Goal: Task Accomplishment & Management: Complete application form

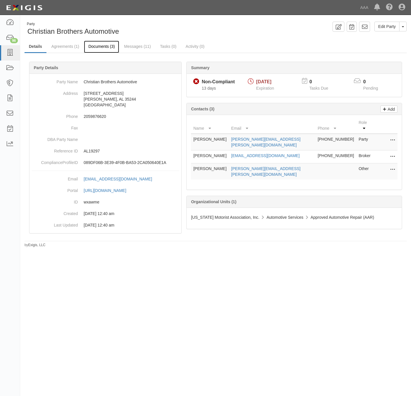
click at [99, 46] on link "Documents (3)" at bounding box center [101, 47] width 35 height 12
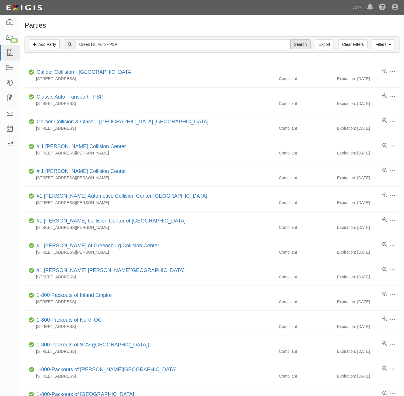
type input "Creek Hill Auto - PSP"
click at [296, 41] on input "Search" at bounding box center [301, 44] width 20 height 10
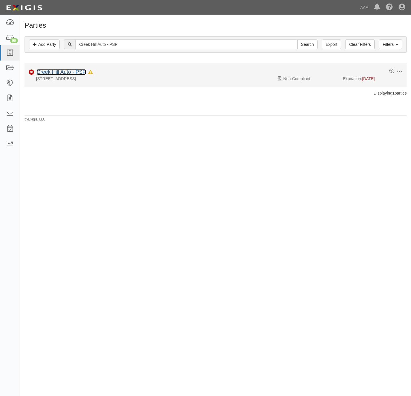
click at [69, 71] on link "Creek Hill Auto - PSP" at bounding box center [61, 72] width 49 height 6
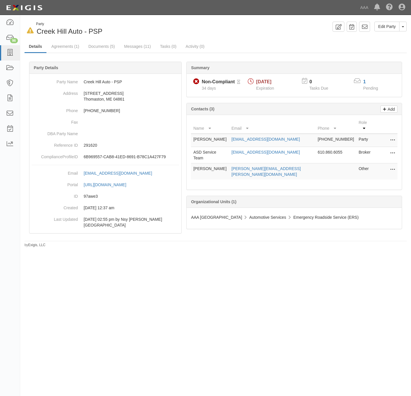
click at [254, 38] on div "In Default since [DATE] Party Creek Hill Auto - PSP Edit Party Toggle Party Dro…" at bounding box center [215, 135] width 391 height 226
click at [11, 51] on icon at bounding box center [10, 53] width 8 height 7
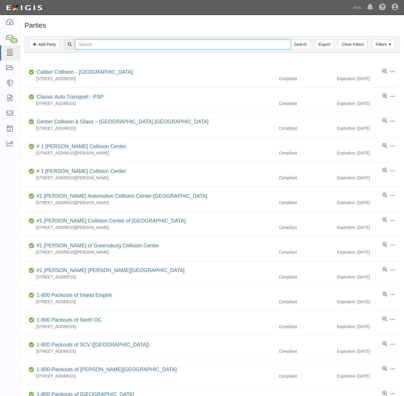
click at [115, 45] on input "text" at bounding box center [182, 44] width 215 height 10
paste input "West Hills Towing & Transport L.L.C. - PSP"
type input "West Hills Towing & Transport L.L.C. - PSP"
click at [299, 45] on input "Search" at bounding box center [301, 44] width 20 height 10
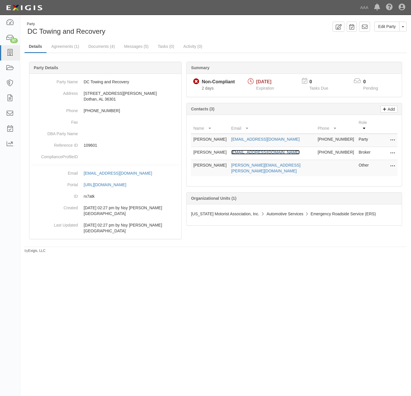
click at [246, 150] on link "[EMAIL_ADDRESS][DOMAIN_NAME]" at bounding box center [265, 152] width 68 height 5
drag, startPoint x: 83, startPoint y: 31, endPoint x: 26, endPoint y: 32, distance: 56.8
click at [26, 32] on div "Party DC Towing and Recovery" at bounding box center [118, 29] width 187 height 15
click at [95, 47] on link "Documents (4)" at bounding box center [101, 47] width 35 height 12
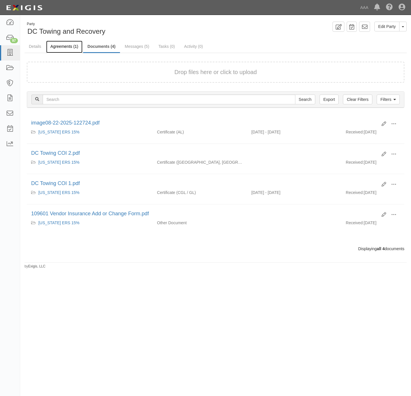
click at [61, 45] on link "Agreements (1)" at bounding box center [64, 47] width 36 height 12
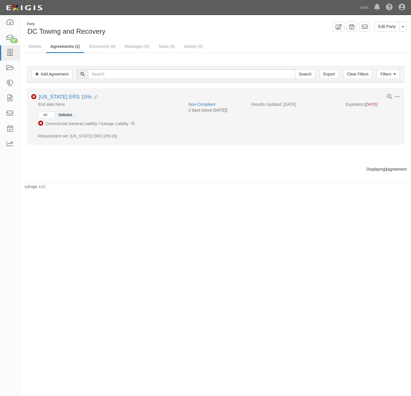
click at [49, 114] on button "All" at bounding box center [45, 114] width 12 height 5
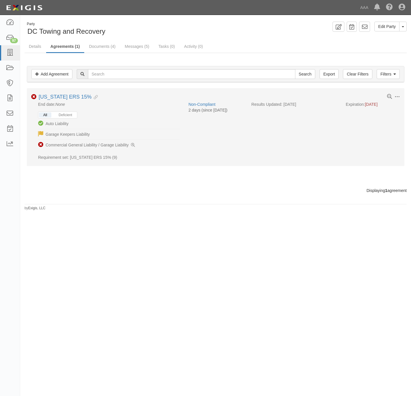
click at [65, 113] on div "All Deficient" at bounding box center [57, 115] width 39 height 7
click at [68, 114] on button "Deficient" at bounding box center [65, 114] width 22 height 5
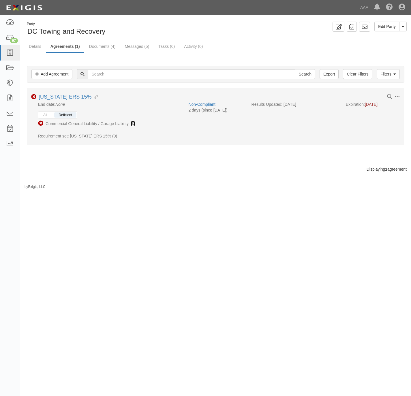
click at [134, 122] on link at bounding box center [133, 124] width 4 height 6
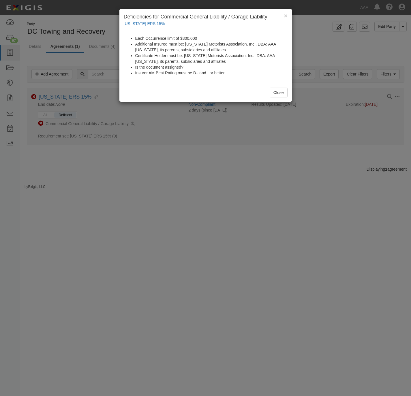
click at [178, 145] on div "× Deficiencies for Commercial General Liability / Garage Liability Alabama ERS …" at bounding box center [205, 198] width 411 height 396
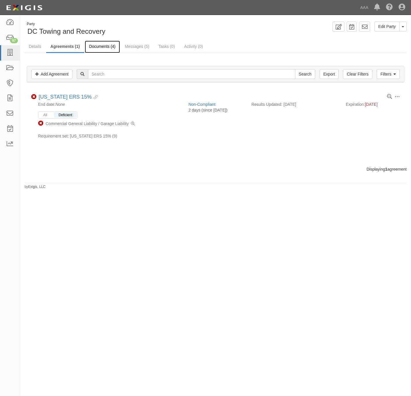
click at [108, 44] on link "Documents (4)" at bounding box center [102, 47] width 35 height 12
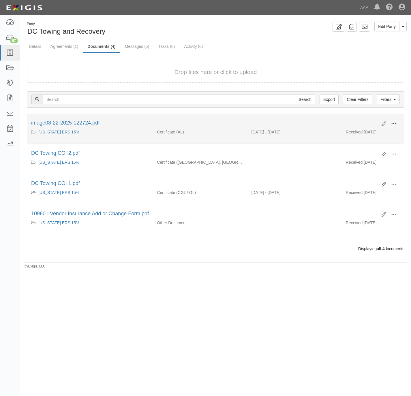
click at [396, 121] on button at bounding box center [393, 124] width 13 height 10
click at [368, 141] on link "View details" at bounding box center [366, 143] width 46 height 10
click at [396, 123] on button at bounding box center [393, 124] width 13 height 10
click at [371, 134] on link "View" at bounding box center [366, 132] width 46 height 10
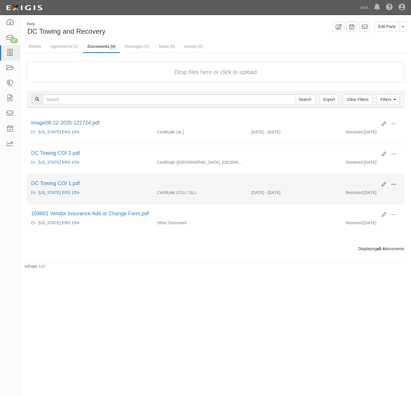
click at [394, 185] on span at bounding box center [393, 184] width 5 height 5
click at [374, 193] on link "View" at bounding box center [366, 193] width 46 height 10
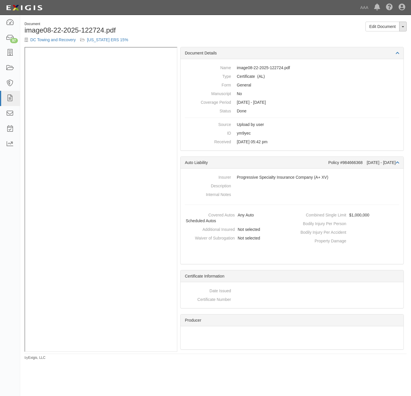
click at [404, 24] on button "Toggle Document Dropdown" at bounding box center [402, 27] width 7 height 10
click at [393, 44] on link "View Audit Trail" at bounding box center [384, 44] width 46 height 7
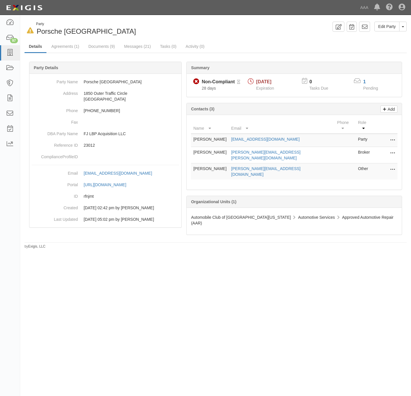
drag, startPoint x: 78, startPoint y: 242, endPoint x: 78, endPoint y: 237, distance: 5.2
click at [78, 242] on div "In Default since 09/15/2025 Party Porsche Long Beach Edit Party Toggle Party Dr…" at bounding box center [205, 195] width 411 height 357
click at [9, 48] on link at bounding box center [10, 52] width 20 height 15
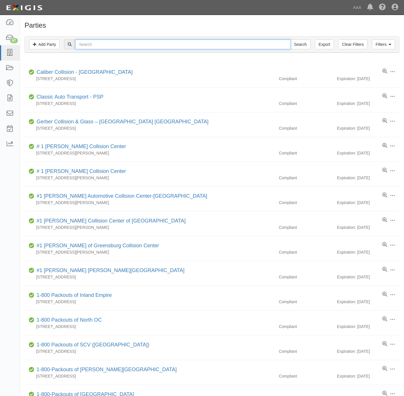
click at [94, 42] on input "text" at bounding box center [182, 44] width 215 height 10
paste input "[PERSON_NAME]'s Automotive"
type input "[PERSON_NAME]'s Automotive"
click at [299, 44] on input "Search" at bounding box center [301, 44] width 20 height 10
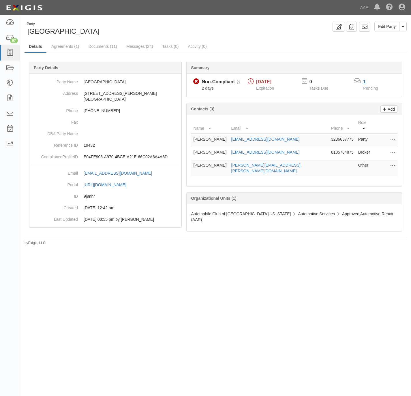
click at [362, 80] on div "1" at bounding box center [374, 81] width 27 height 7
click at [361, 81] on div "1" at bounding box center [374, 81] width 27 height 7
click at [368, 82] on div "1" at bounding box center [374, 82] width 22 height 7
click at [363, 81] on link "1" at bounding box center [364, 81] width 3 height 5
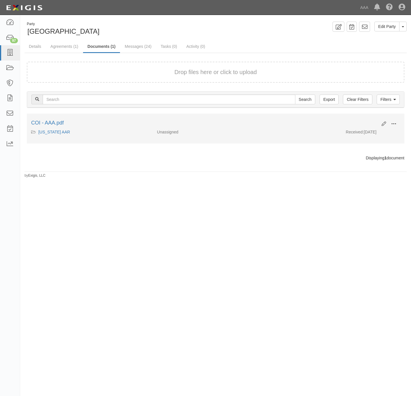
click at [394, 121] on button at bounding box center [393, 124] width 13 height 10
click at [370, 129] on link "View" at bounding box center [366, 132] width 46 height 10
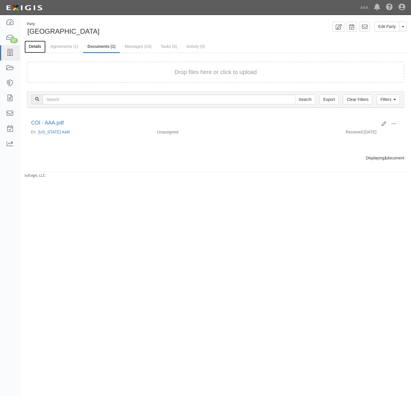
click at [33, 45] on link "Details" at bounding box center [35, 47] width 21 height 12
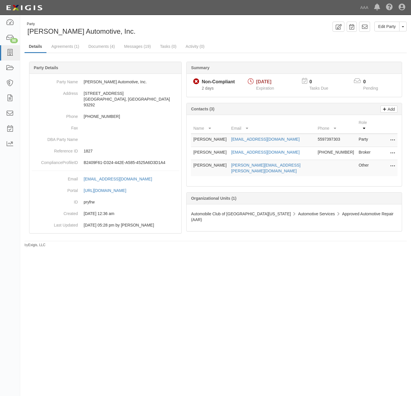
drag, startPoint x: 34, startPoint y: 297, endPoint x: 99, endPoint y: 233, distance: 90.5
click at [35, 297] on div "Party [PERSON_NAME] Automotive, Inc. Edit Party Toggle Party Dropdown View Audi…" at bounding box center [205, 195] width 411 height 357
click at [263, 150] on link "[EMAIL_ADDRESS][DOMAIN_NAME]" at bounding box center [265, 152] width 68 height 5
drag, startPoint x: 103, startPoint y: 33, endPoint x: 25, endPoint y: 31, distance: 78.1
click at [25, 31] on div "Party Zylstra Automotive, Inc." at bounding box center [118, 29] width 187 height 15
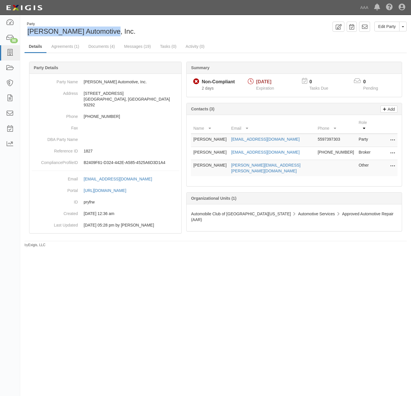
copy span "[PERSON_NAME] Automotive, Inc."
click at [96, 44] on link "Documents (4)" at bounding box center [101, 47] width 35 height 12
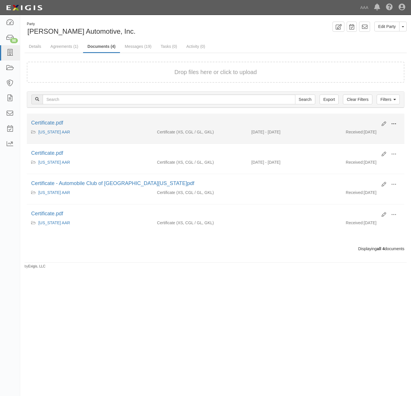
click at [396, 120] on button at bounding box center [393, 124] width 13 height 10
click at [370, 132] on link "View" at bounding box center [366, 132] width 46 height 10
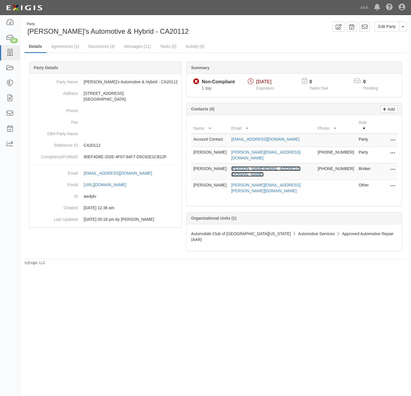
click at [262, 166] on link "Julie@engleinsurance.com" at bounding box center [265, 171] width 69 height 10
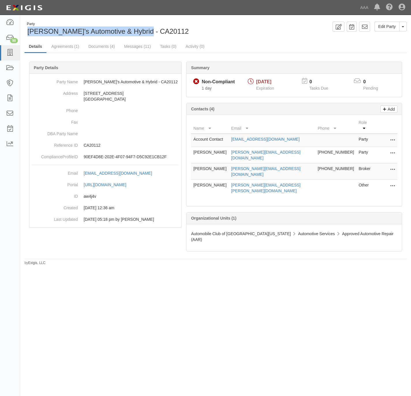
copy span "[PERSON_NAME]'s Automotive & Hybrid - CA20112"
drag, startPoint x: 114, startPoint y: 33, endPoint x: 25, endPoint y: 35, distance: 89.1
click at [25, 35] on div "Party Jim's Automotive & Hybrid - CA20112" at bounding box center [118, 29] width 187 height 15
drag, startPoint x: 103, startPoint y: 45, endPoint x: 107, endPoint y: 44, distance: 3.9
click at [104, 46] on link "Documents (4)" at bounding box center [101, 47] width 35 height 12
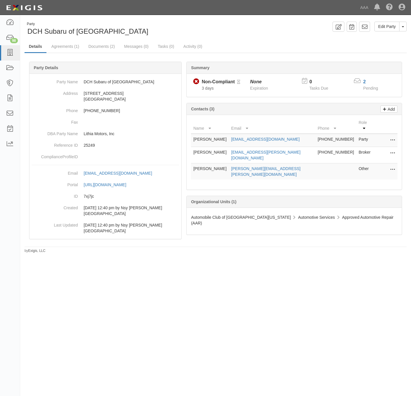
drag, startPoint x: 226, startPoint y: 162, endPoint x: 193, endPoint y: 164, distance: 33.0
click at [193, 164] on td "[PERSON_NAME]" at bounding box center [210, 171] width 38 height 16
copy td "[PERSON_NAME]"
click at [364, 81] on link "2" at bounding box center [364, 81] width 3 height 5
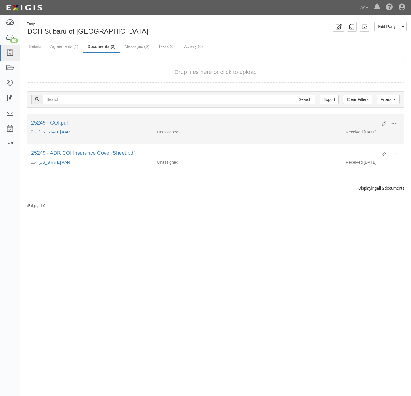
click at [396, 119] on li "Edit View View details Archive 25249 - COI.pdf California AAR Unassigned Receiv…" at bounding box center [215, 129] width 377 height 30
click at [394, 124] on span at bounding box center [393, 123] width 5 height 5
click at [372, 134] on link "View" at bounding box center [366, 132] width 46 height 10
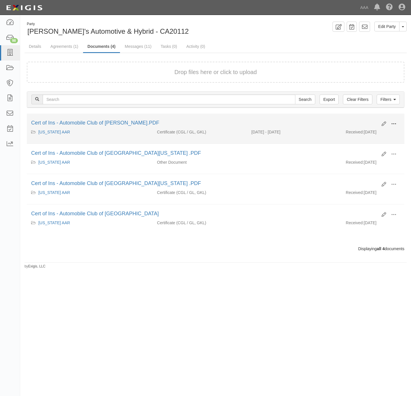
drag, startPoint x: 393, startPoint y: 121, endPoint x: 388, endPoint y: 126, distance: 6.8
click at [393, 121] on span at bounding box center [393, 123] width 5 height 5
click at [368, 132] on link "View" at bounding box center [366, 132] width 46 height 10
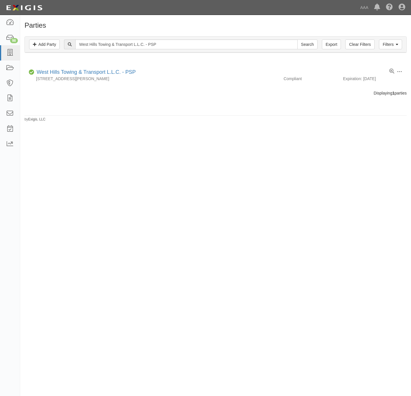
click at [8, 50] on icon at bounding box center [10, 53] width 8 height 7
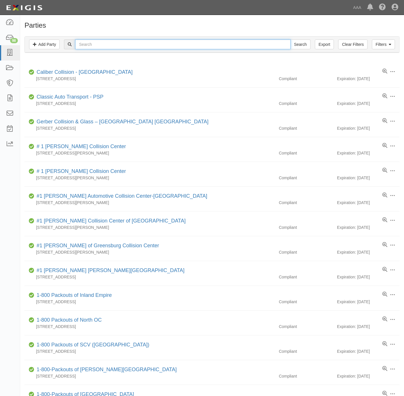
click at [86, 44] on input "text" at bounding box center [182, 44] width 215 height 10
paste input "AAAA Two Star Towing, Inc. - PSP"
type input "AAAA Two Star Towing, Inc. - PSP"
click at [300, 44] on input "Search" at bounding box center [301, 44] width 20 height 10
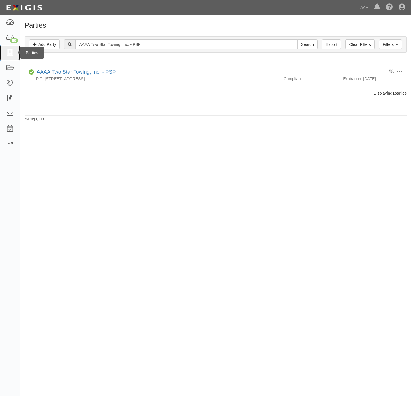
drag, startPoint x: 10, startPoint y: 50, endPoint x: 213, endPoint y: 77, distance: 204.6
click at [11, 50] on icon at bounding box center [10, 53] width 8 height 7
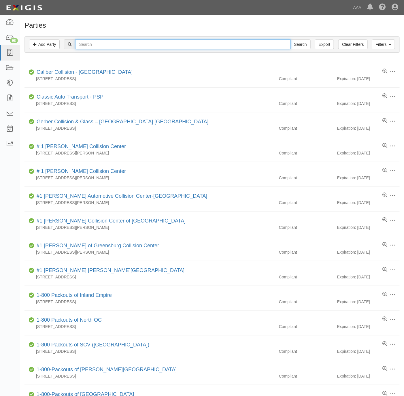
click at [245, 48] on input "text" at bounding box center [182, 44] width 215 height 10
paste input "Family Auto Center"
type input "Family Auto Center"
click at [306, 44] on input "Search" at bounding box center [301, 44] width 20 height 10
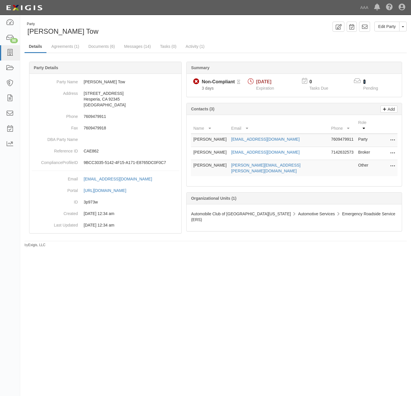
click at [363, 80] on link "1" at bounding box center [364, 81] width 3 height 5
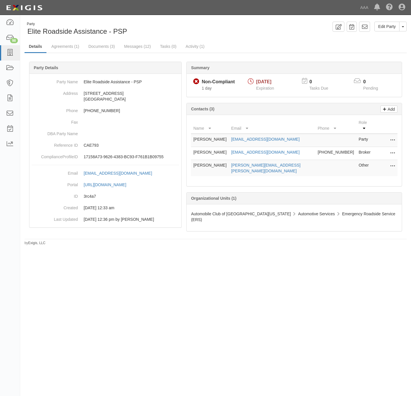
drag, startPoint x: 81, startPoint y: 27, endPoint x: 95, endPoint y: 35, distance: 15.7
click at [82, 27] on span "Elite Roadside Assistance - PSP" at bounding box center [77, 31] width 100 height 8
click at [77, 281] on div "Party Elite Roadside Assistance - PSP Edit Party Toggle Party Dropdown View Aud…" at bounding box center [205, 195] width 411 height 357
click at [69, 59] on div "Summary Non-Compliant Non-Compliant 1 day [DATE] Expiration 0 Tasks Due 0 Pendi…" at bounding box center [216, 61] width 382 height 17
click at [252, 150] on link "[EMAIL_ADDRESS][DOMAIN_NAME]" at bounding box center [265, 152] width 68 height 5
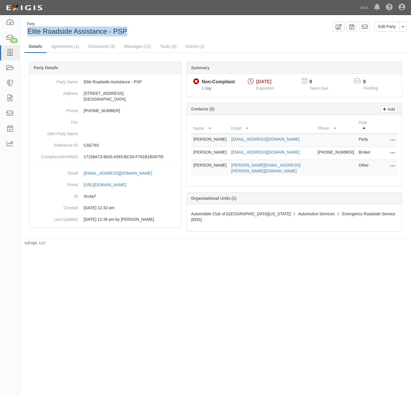
drag, startPoint x: 134, startPoint y: 28, endPoint x: 27, endPoint y: 33, distance: 107.6
click at [27, 33] on div "Party Elite Roadside Assistance - PSP" at bounding box center [118, 29] width 187 height 15
copy span "Elite Roadside Assistance - PSP"
click at [102, 47] on link "Documents (3)" at bounding box center [101, 47] width 35 height 12
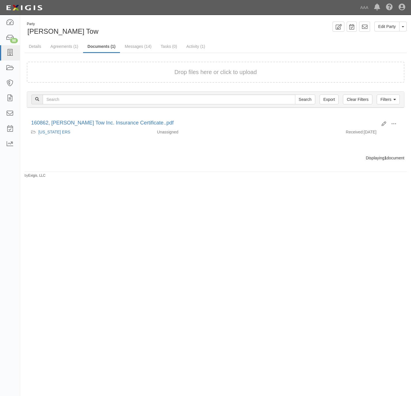
drag, startPoint x: 52, startPoint y: 212, endPoint x: 60, endPoint y: 207, distance: 9.4
click at [54, 211] on div "Party [PERSON_NAME] Tow Edit Party Toggle Party Dropdown View Audit Trail Archi…" at bounding box center [205, 195] width 411 height 357
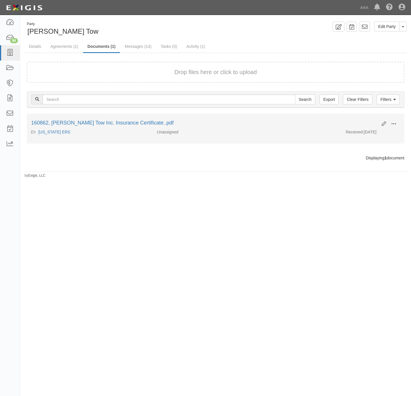
click at [393, 122] on span at bounding box center [393, 123] width 5 height 5
click at [369, 132] on link "View" at bounding box center [366, 132] width 46 height 10
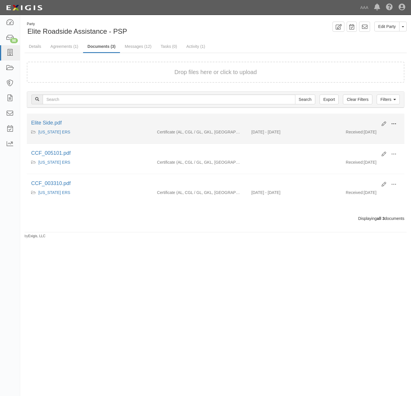
click at [394, 123] on span at bounding box center [393, 123] width 5 height 5
click at [372, 133] on link "View" at bounding box center [366, 132] width 46 height 10
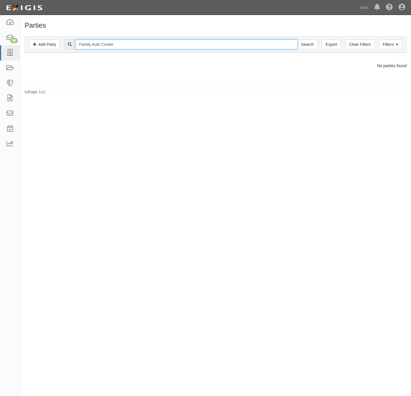
click at [115, 48] on input "Family Auto Center" at bounding box center [186, 44] width 222 height 10
click at [113, 48] on input "Family Auto Center" at bounding box center [186, 44] width 222 height 10
type input "Family Auto"
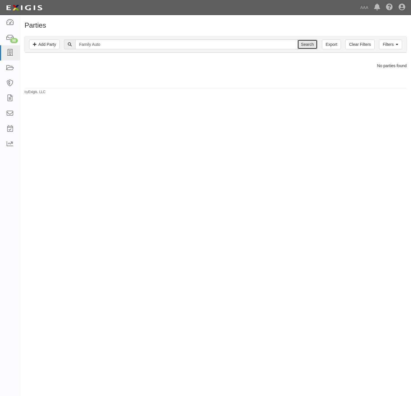
click at [312, 44] on input "Search" at bounding box center [307, 44] width 20 height 10
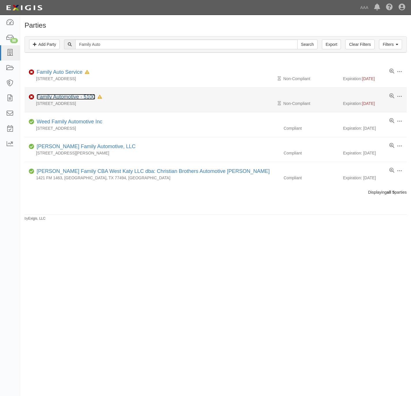
click at [66, 99] on link "Family Automotive - 5100" at bounding box center [66, 97] width 59 height 6
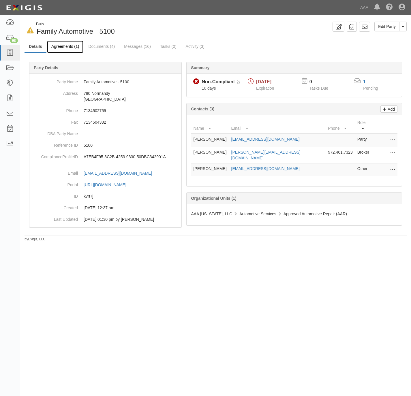
click at [67, 43] on link "Agreements (1)" at bounding box center [65, 47] width 36 height 12
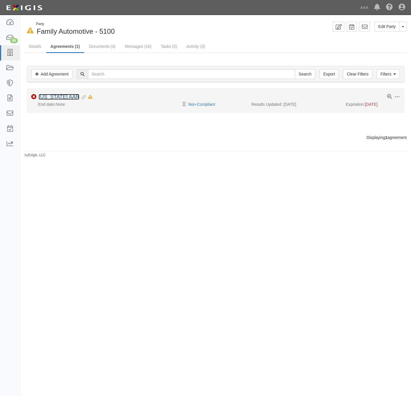
click at [57, 98] on link "Texas AAR" at bounding box center [59, 97] width 41 height 6
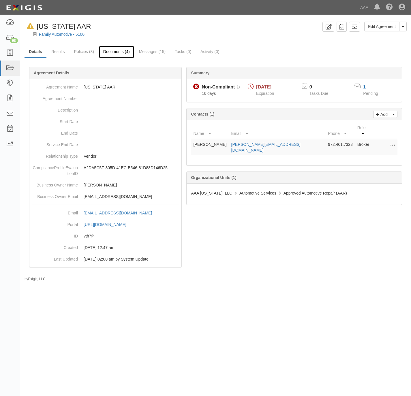
click at [107, 49] on link "Documents (4)" at bounding box center [116, 52] width 35 height 12
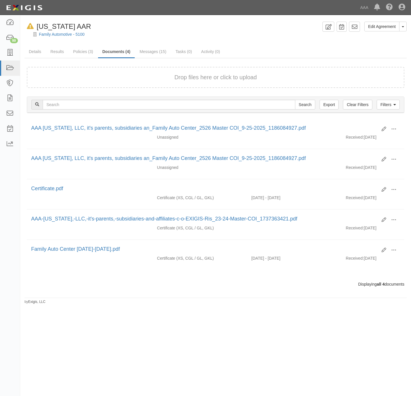
click at [257, 32] on div "Family Automotive - 5100" at bounding box center [220, 34] width 382 height 6
click at [5, 51] on link at bounding box center [10, 52] width 20 height 15
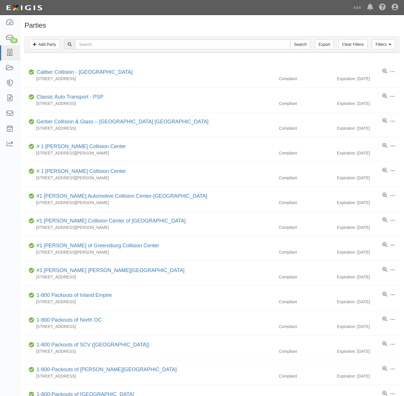
click at [222, 31] on div "Parties Add Party Filters Add Party Clear Filters Export Search Filters Complia…" at bounding box center [212, 316] width 384 height 588
click at [105, 47] on input "text" at bounding box center [182, 44] width 215 height 10
paste input "293254"
type input "293254"
click at [300, 46] on input "Search" at bounding box center [301, 44] width 20 height 10
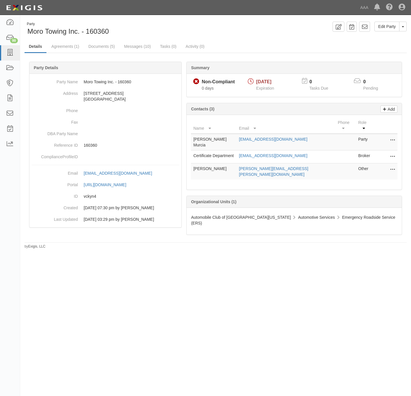
click at [265, 150] on td "[EMAIL_ADDRESS][DOMAIN_NAME]" at bounding box center [286, 156] width 99 height 13
click at [269, 153] on link "[EMAIL_ADDRESS][DOMAIN_NAME]" at bounding box center [273, 155] width 68 height 5
click at [91, 146] on p "160360" at bounding box center [131, 145] width 95 height 6
click at [90, 146] on p "160360" at bounding box center [131, 145] width 95 height 6
copy p "160360"
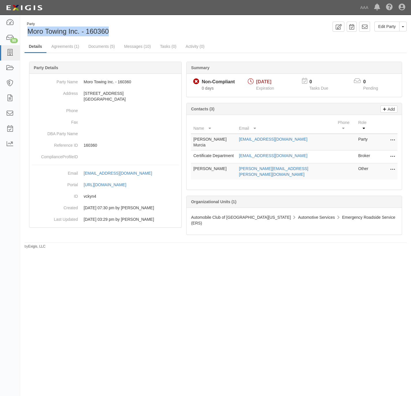
drag, startPoint x: 108, startPoint y: 31, endPoint x: 25, endPoint y: 31, distance: 83.0
click at [25, 31] on div "Party Moro Towing Inc. - 160360" at bounding box center [67, 29] width 84 height 15
copy span "Moro Towing Inc. - 160360"
click at [98, 45] on link "Documents (5)" at bounding box center [101, 47] width 35 height 12
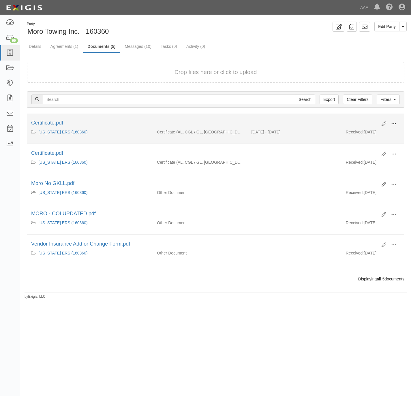
click at [392, 123] on span at bounding box center [393, 123] width 5 height 5
click at [374, 133] on link "View" at bounding box center [366, 132] width 46 height 10
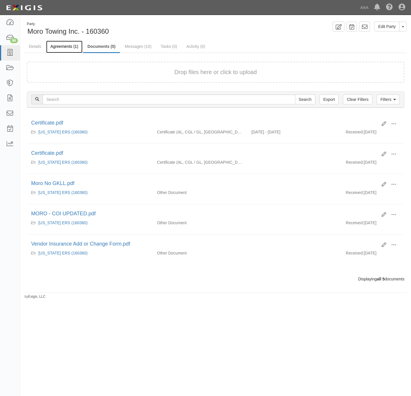
click at [59, 45] on link "Agreements (1)" at bounding box center [64, 47] width 36 height 12
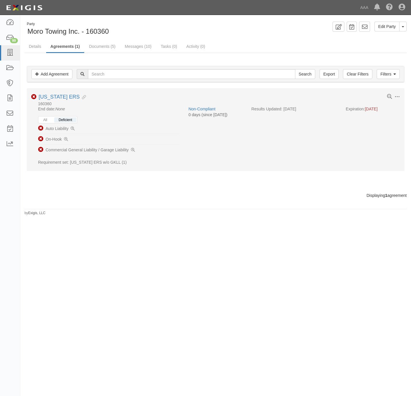
click at [70, 129] on li "Non-Compliant Auto Liability" at bounding box center [109, 128] width 142 height 11
click at [48, 120] on button "All" at bounding box center [45, 119] width 12 height 5
click at [48, 119] on button "All" at bounding box center [45, 119] width 12 height 5
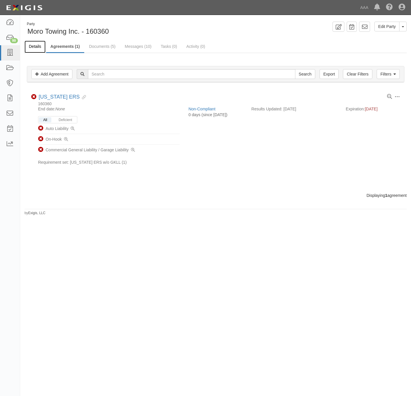
click at [34, 43] on link "Details" at bounding box center [35, 47] width 21 height 12
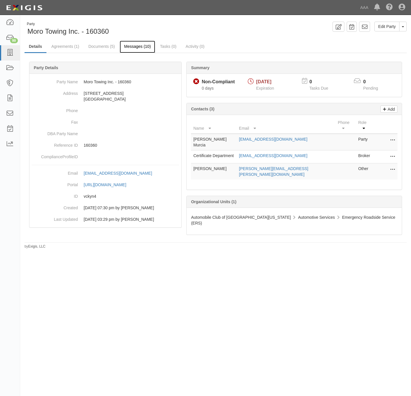
click at [137, 44] on link "Messages (10)" at bounding box center [137, 47] width 35 height 12
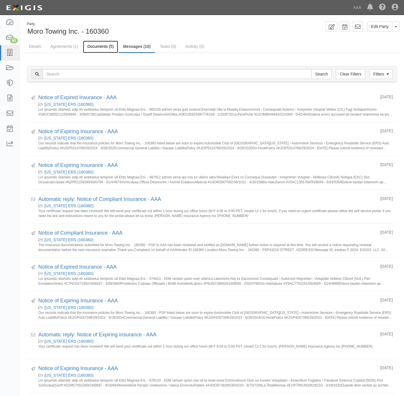
click at [109, 45] on link "Documents (5)" at bounding box center [100, 47] width 35 height 12
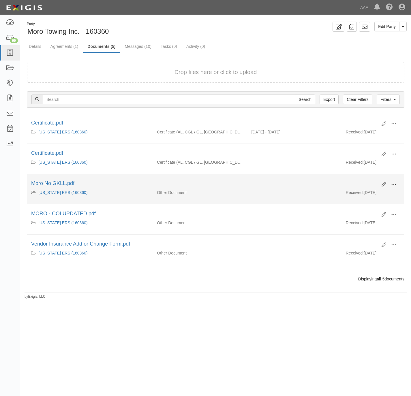
click at [392, 184] on span at bounding box center [393, 184] width 5 height 5
click at [370, 193] on link "View" at bounding box center [366, 193] width 46 height 10
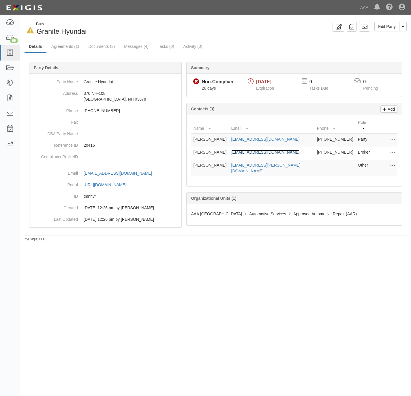
click at [248, 150] on link "[EMAIL_ADDRESS][DOMAIN_NAME]" at bounding box center [265, 152] width 68 height 5
drag, startPoint x: 270, startPoint y: 133, endPoint x: 223, endPoint y: 139, distance: 47.9
click at [223, 139] on tr "Joe Briggs jbriggs@granitesubaru.com 603-692-5220 Party Edit Delete" at bounding box center [294, 140] width 206 height 13
copy tr "jbriggs@granitesubaru.com"
drag, startPoint x: 91, startPoint y: 31, endPoint x: 36, endPoint y: 32, distance: 54.5
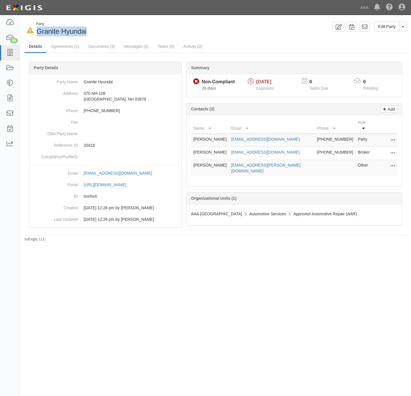
click at [36, 32] on div "In Default since 09/15/2025 Party Granite Hyundai" at bounding box center [118, 29] width 187 height 15
copy span "Granite Hyundai"
drag, startPoint x: 69, startPoint y: 32, endPoint x: 36, endPoint y: 35, distance: 33.5
click at [36, 35] on div "In Default since [DATE] Party Granite Subaru" at bounding box center [118, 29] width 187 height 15
copy span "Granite Subaru"
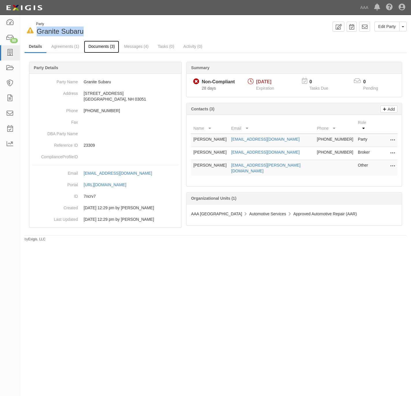
click at [97, 45] on link "Documents (3)" at bounding box center [101, 47] width 35 height 12
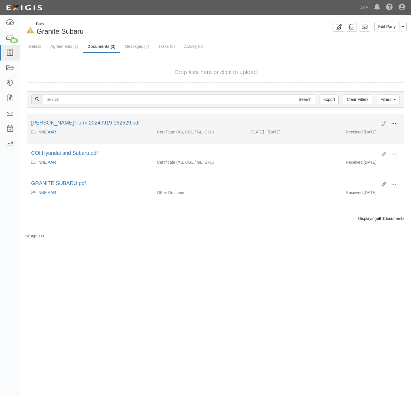
drag, startPoint x: 392, startPoint y: 123, endPoint x: 387, endPoint y: 126, distance: 5.9
click at [391, 123] on span at bounding box center [393, 123] width 5 height 5
click at [378, 129] on link "View" at bounding box center [366, 132] width 46 height 10
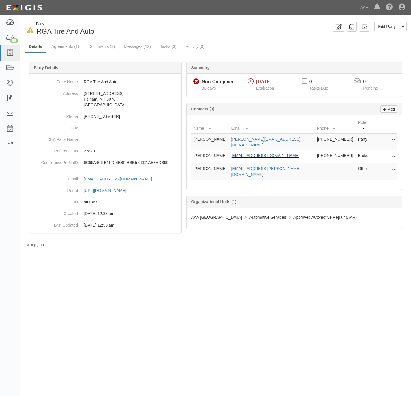
click at [248, 153] on link "amandaemery@worldinsurance.com" at bounding box center [265, 155] width 68 height 5
drag, startPoint x: 60, startPoint y: 278, endPoint x: 58, endPoint y: 259, distance: 19.1
click at [60, 278] on div "In Default since 09/07/2025 Party RGA Tire And Auto Edit Party Toggle Party Dro…" at bounding box center [205, 195] width 411 height 357
drag, startPoint x: 118, startPoint y: 78, endPoint x: 79, endPoint y: 82, distance: 39.2
click at [79, 82] on dd "RGA Tire And Auto" at bounding box center [105, 82] width 147 height 12
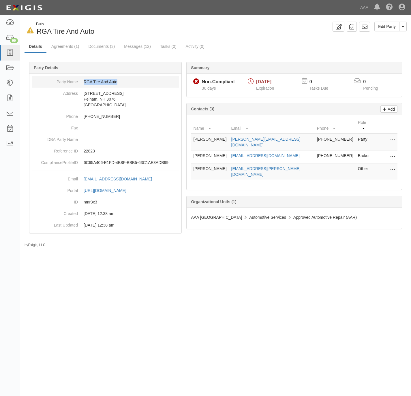
copy dd "RGA Tire And Auto"
click at [110, 43] on link "Documents (3)" at bounding box center [101, 47] width 35 height 12
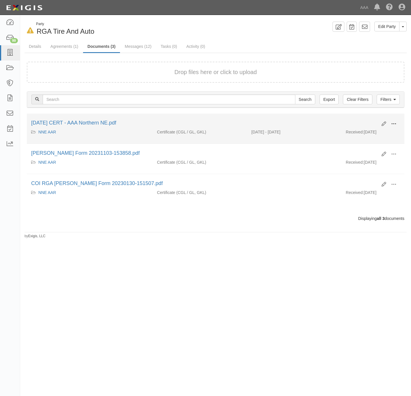
click at [394, 122] on span at bounding box center [393, 123] width 5 height 5
click at [365, 131] on link "View" at bounding box center [366, 132] width 46 height 10
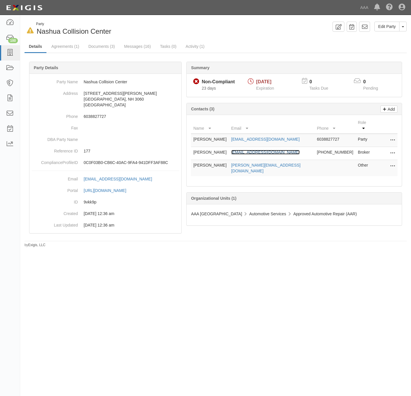
click at [261, 150] on link "[EMAIL_ADDRESS][DOMAIN_NAME]" at bounding box center [265, 152] width 68 height 5
drag, startPoint x: 114, startPoint y: 31, endPoint x: 37, endPoint y: 32, distance: 77.3
click at [37, 32] on div "In Default since 09/20/2025 Party Nashua Collision Center" at bounding box center [118, 29] width 187 height 15
copy span "Nashua Collision Center"
click at [99, 46] on link "Documents (3)" at bounding box center [101, 47] width 35 height 12
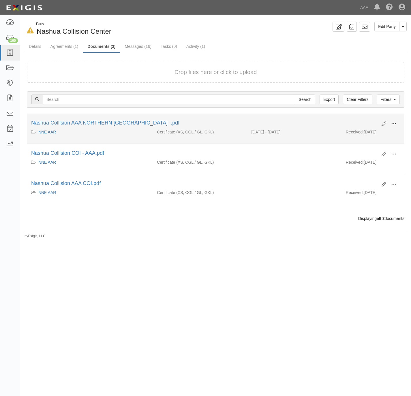
click at [391, 121] on span at bounding box center [393, 123] width 5 height 5
click at [365, 131] on link "View" at bounding box center [366, 132] width 46 height 10
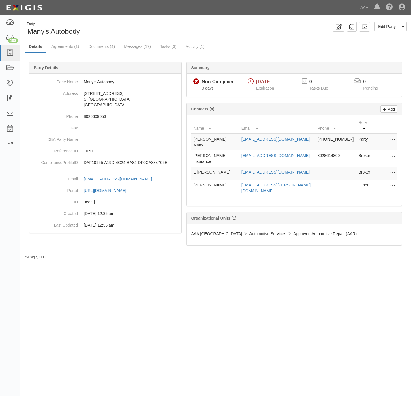
click at [56, 276] on div "Party Many's Autobody Edit Party Toggle Party Dropdown View Audit Trail Archive…" at bounding box center [205, 195] width 411 height 357
click at [100, 46] on link "Documents (4)" at bounding box center [101, 47] width 35 height 12
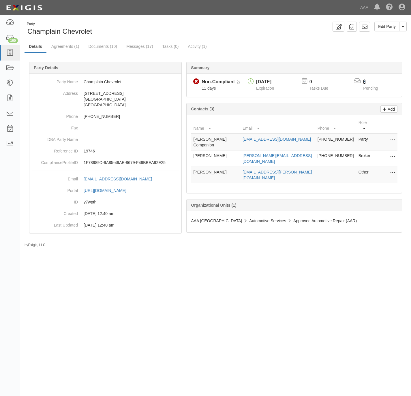
click at [365, 82] on link "3" at bounding box center [364, 81] width 3 height 5
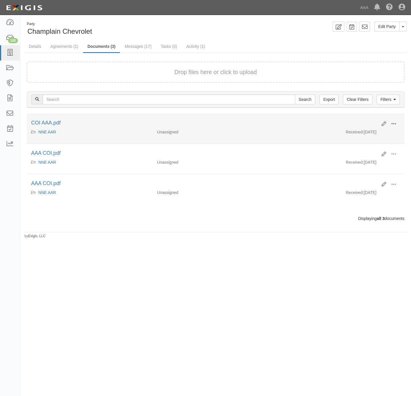
click at [394, 122] on span at bounding box center [393, 123] width 5 height 5
click at [369, 133] on link "View" at bounding box center [366, 132] width 46 height 10
click at [392, 120] on button at bounding box center [393, 124] width 13 height 10
click at [369, 143] on link "View details" at bounding box center [366, 143] width 46 height 10
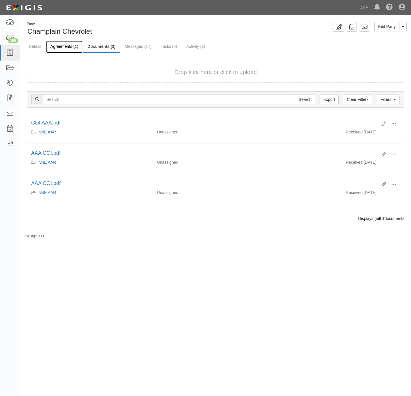
click at [58, 44] on link "Agreements (1)" at bounding box center [64, 47] width 36 height 12
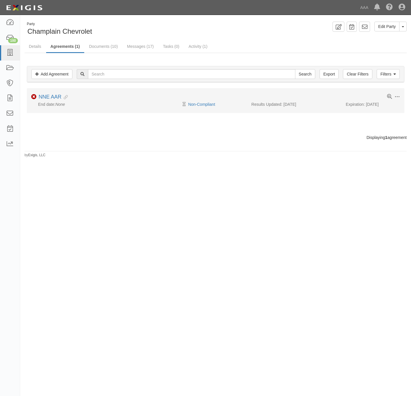
click at [388, 95] on div "Toggle Agreement Dropdown Edit Log activity Add task Send message Archive" at bounding box center [393, 97] width 13 height 6
click at [387, 95] on icon at bounding box center [389, 96] width 5 height 5
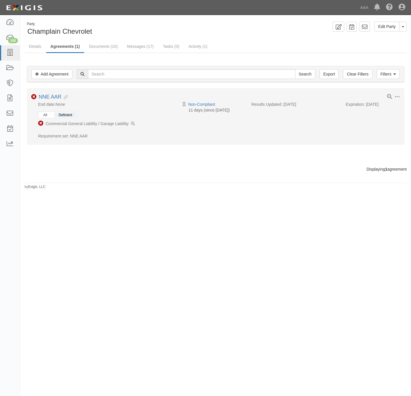
click at [47, 114] on button "All" at bounding box center [45, 114] width 12 height 5
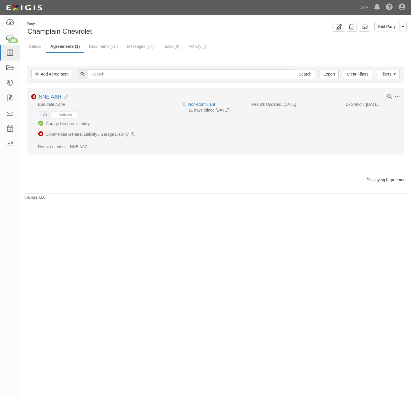
click at [130, 133] on li "Non-Compliant Commercial General Liability / Garage Liability" at bounding box center [109, 134] width 142 height 10
click at [131, 133] on icon at bounding box center [133, 135] width 4 height 4
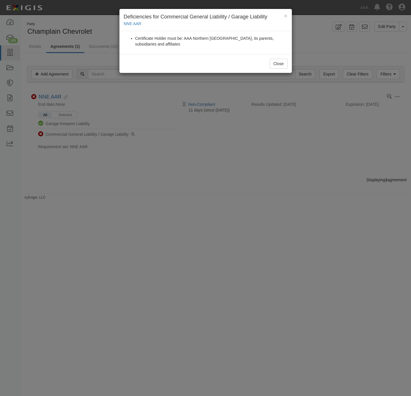
click at [162, 166] on div "× Deficiencies for Commercial General Liability / Garage Liability NNE AAR Cert…" at bounding box center [205, 198] width 411 height 396
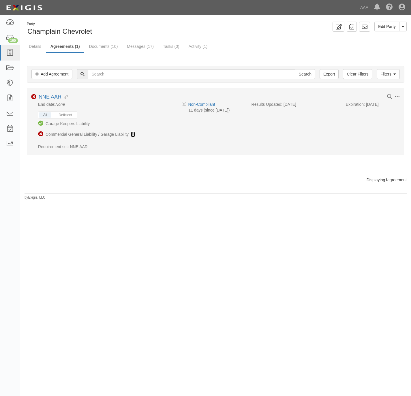
click at [133, 133] on icon at bounding box center [133, 135] width 4 height 4
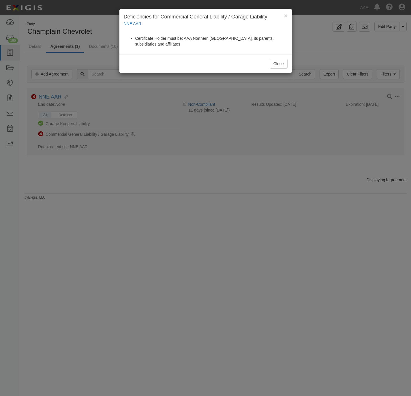
drag, startPoint x: 163, startPoint y: 165, endPoint x: 151, endPoint y: 147, distance: 21.5
click at [163, 163] on div "× Deficiencies for Commercial General Liability / Garage Liability NNE AAR Cert…" at bounding box center [205, 198] width 411 height 396
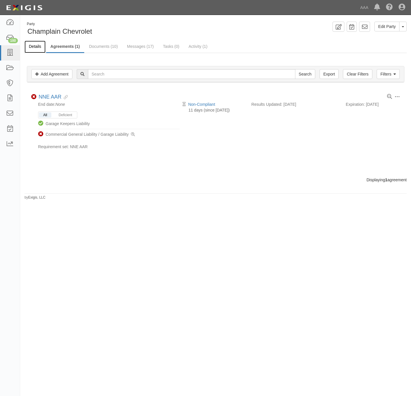
click at [35, 46] on link "Details" at bounding box center [35, 47] width 21 height 12
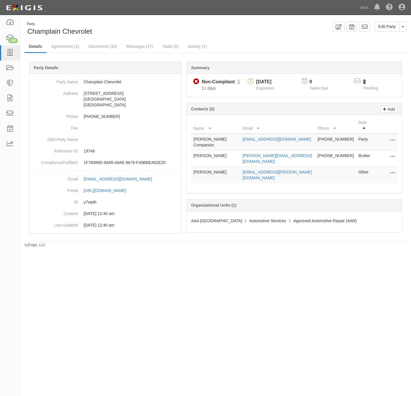
click at [363, 81] on link "3" at bounding box center [364, 81] width 3 height 5
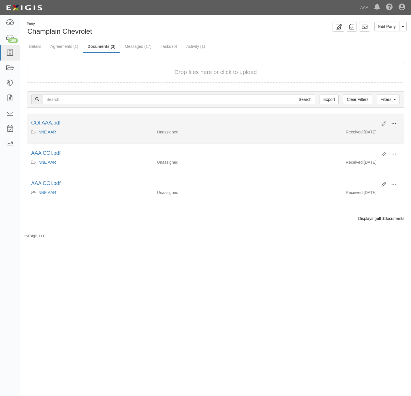
click at [396, 121] on button at bounding box center [393, 124] width 13 height 10
click at [374, 132] on link "View" at bounding box center [366, 132] width 46 height 10
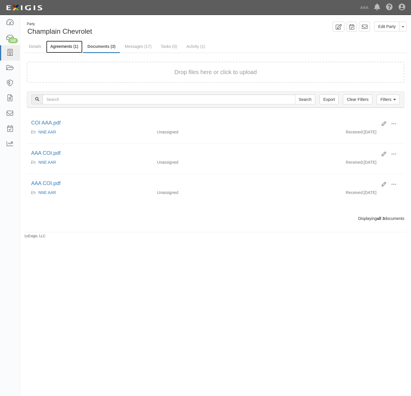
click at [66, 46] on link "Agreements (1)" at bounding box center [64, 47] width 36 height 12
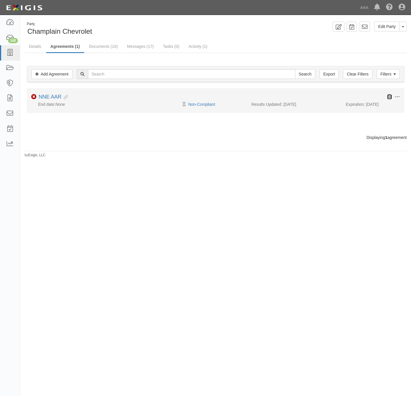
click at [389, 95] on icon at bounding box center [389, 96] width 5 height 5
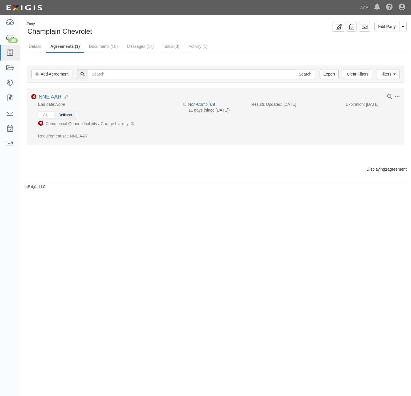
click at [40, 113] on button "All" at bounding box center [45, 114] width 12 height 5
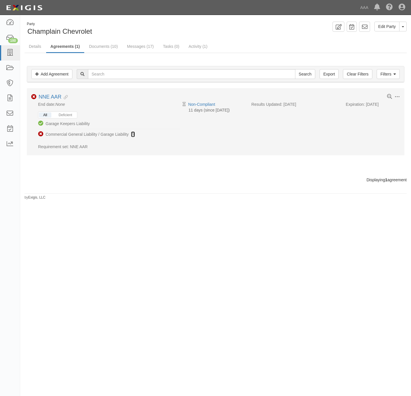
click at [132, 133] on icon at bounding box center [133, 135] width 4 height 4
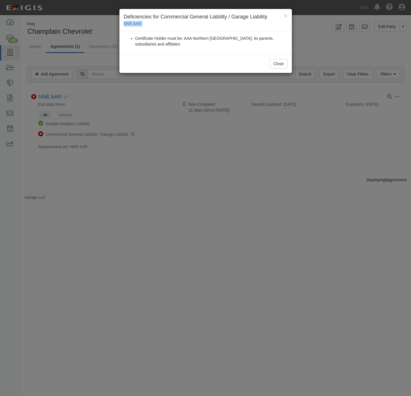
drag, startPoint x: 93, startPoint y: 31, endPoint x: 44, endPoint y: 31, distance: 49.9
click at [44, 31] on div "× Deficiencies for Commercial General Liability / Garage Liability NNE AAR Cert…" at bounding box center [205, 198] width 411 height 396
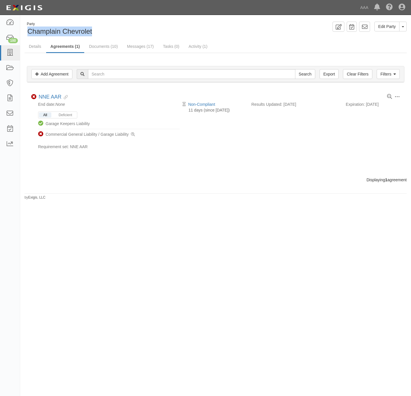
drag, startPoint x: 94, startPoint y: 33, endPoint x: 26, endPoint y: 29, distance: 67.5
click at [26, 29] on div "Party Champlain Chevrolet" at bounding box center [118, 29] width 187 height 15
copy span "Champlain Chevrolet"
click at [104, 47] on link "Documents (10)" at bounding box center [103, 47] width 37 height 12
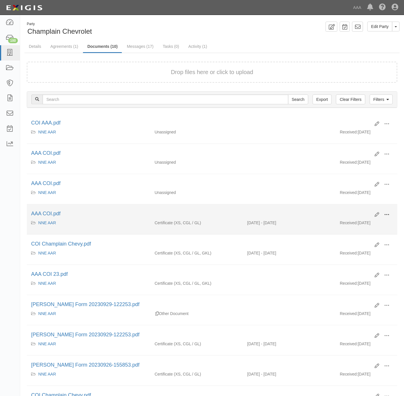
click at [392, 213] on button at bounding box center [386, 215] width 13 height 10
click at [363, 224] on link "View" at bounding box center [359, 223] width 46 height 10
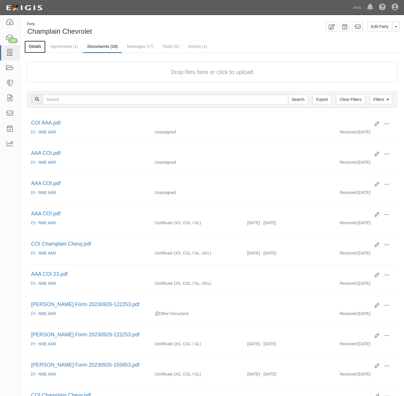
click at [36, 45] on link "Details" at bounding box center [35, 47] width 21 height 12
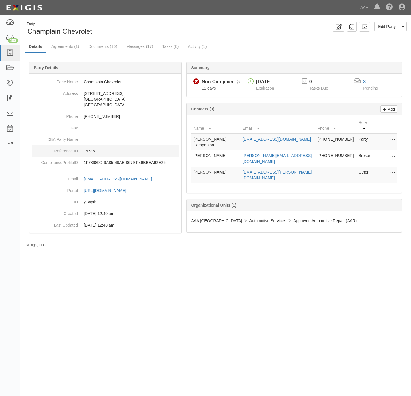
click at [89, 149] on p "19746" at bounding box center [131, 151] width 95 height 6
click at [89, 150] on p "19746" at bounding box center [131, 151] width 95 height 6
click at [90, 150] on p "19746" at bounding box center [131, 151] width 95 height 6
copy p "19746"
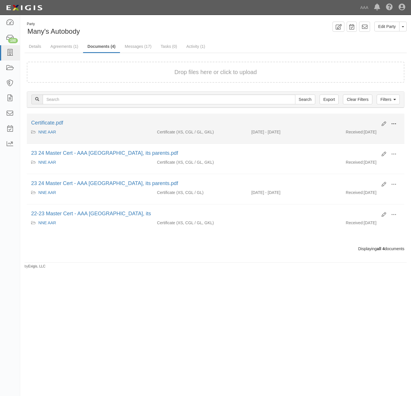
click at [395, 123] on span at bounding box center [393, 123] width 5 height 5
click at [373, 131] on link "View" at bounding box center [366, 132] width 46 height 10
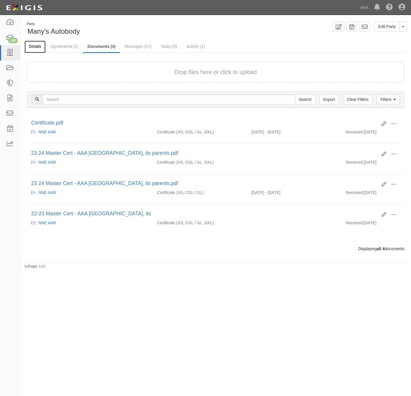
click at [36, 48] on link "Details" at bounding box center [35, 47] width 21 height 12
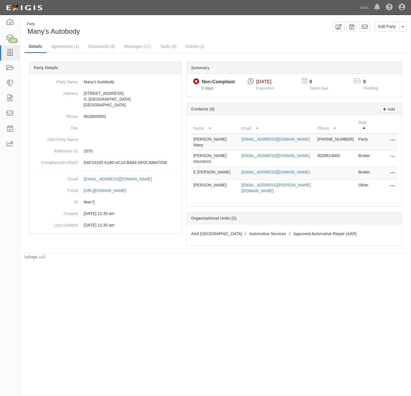
copy tr "[EMAIL_ADDRESS][DOMAIN_NAME]"
drag, startPoint x: 318, startPoint y: 160, endPoint x: 233, endPoint y: 169, distance: 85.2
click at [233, 169] on tr "E [PERSON_NAME] [EMAIL_ADDRESS][DOMAIN_NAME] Broker Edit Delete" at bounding box center [294, 173] width 206 height 13
drag, startPoint x: 121, startPoint y: 80, endPoint x: 80, endPoint y: 82, distance: 41.3
click at [80, 82] on dd "Many's Autobody" at bounding box center [105, 82] width 147 height 12
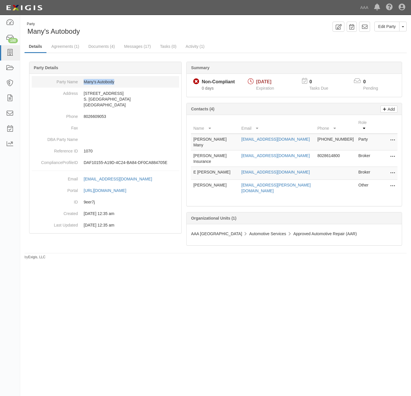
copy dd "Many's Autobody"
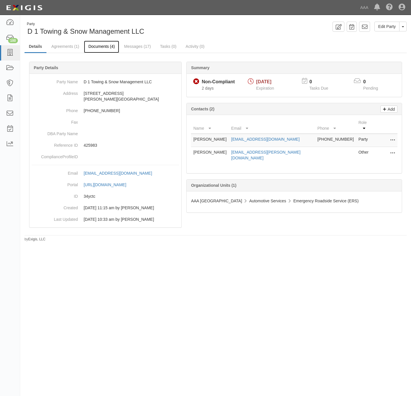
click at [95, 46] on link "Documents (4)" at bounding box center [101, 47] width 35 height 12
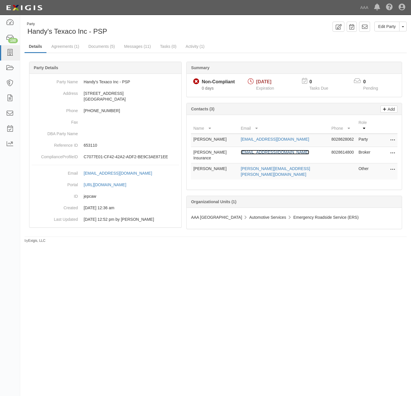
click at [263, 150] on link "info@cheesemaninsurnace.net" at bounding box center [275, 152] width 68 height 5
drag, startPoint x: 99, startPoint y: 32, endPoint x: 26, endPoint y: 31, distance: 72.4
click at [26, 31] on div "Party Handy's Texaco Inc - PSP" at bounding box center [118, 29] width 187 height 15
click at [88, 44] on link "Documents (5)" at bounding box center [101, 47] width 35 height 12
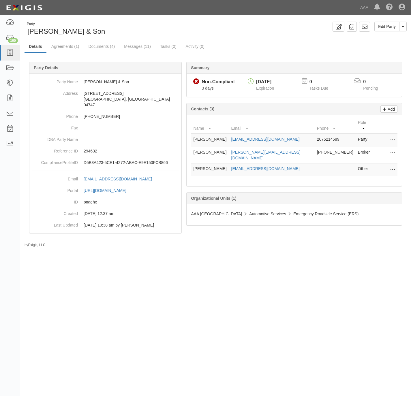
click at [61, 289] on div "Party [PERSON_NAME] & Son Edit Party Toggle Party Dropdown View Audit Trail Arc…" at bounding box center [205, 195] width 411 height 357
drag, startPoint x: 74, startPoint y: 275, endPoint x: 73, endPoint y: 265, distance: 10.1
click at [72, 274] on div "Party [PERSON_NAME] & Son Edit Party Toggle Party Dropdown View Audit Trail Arc…" at bounding box center [205, 195] width 411 height 357
click at [61, 44] on link "Agreements (1)" at bounding box center [65, 47] width 36 height 12
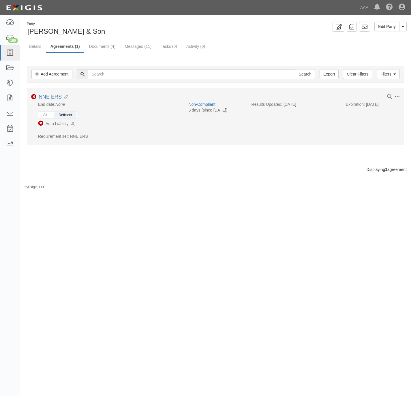
click at [48, 116] on button "All" at bounding box center [45, 114] width 12 height 5
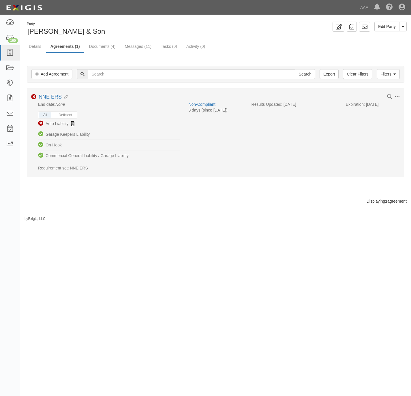
click at [72, 123] on icon at bounding box center [73, 124] width 4 height 4
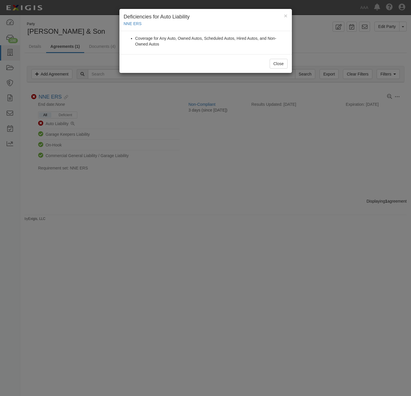
click at [74, 121] on div "× Deficiencies for Auto Liability NNE ERS Coverage for Any Auto, Owned Autos, S…" at bounding box center [205, 198] width 411 height 396
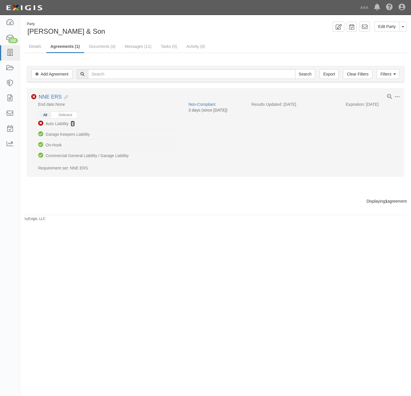
click at [71, 122] on link at bounding box center [73, 124] width 4 height 6
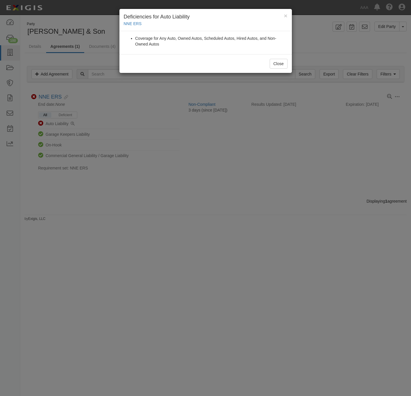
drag, startPoint x: 203, startPoint y: 220, endPoint x: 206, endPoint y: 217, distance: 4.3
click at [206, 217] on div "× Deficiencies for Auto Liability NNE ERS Coverage for Any Auto, Owned Autos, S…" at bounding box center [205, 198] width 411 height 396
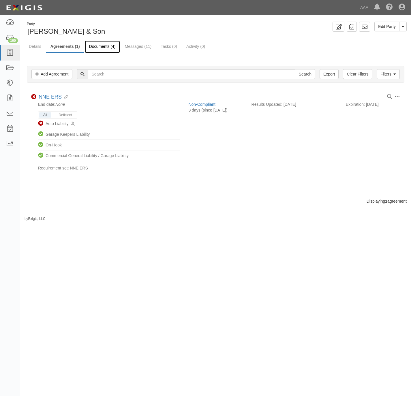
click at [102, 48] on link "Documents (4)" at bounding box center [102, 47] width 35 height 12
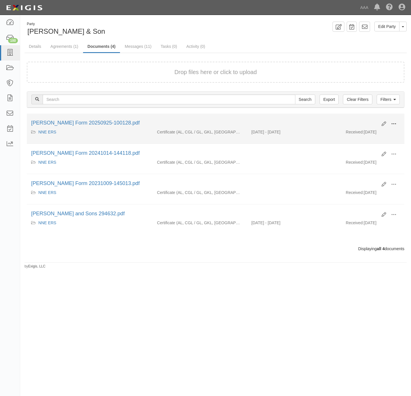
click at [395, 122] on span at bounding box center [393, 123] width 5 height 5
click at [381, 132] on link "View" at bounding box center [366, 132] width 46 height 10
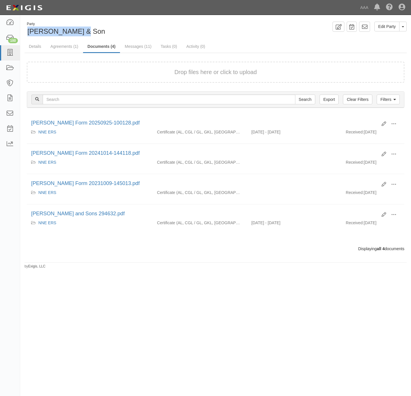
copy span "[PERSON_NAME] & Son"
drag, startPoint x: 80, startPoint y: 31, endPoint x: 28, endPoint y: 33, distance: 52.2
click at [28, 33] on div "Party GR Porter & Son" at bounding box center [118, 29] width 187 height 15
click at [88, 18] on div "Party GR Porter & Son Edit Party Toggle Party Dropdown View Audit Trail Archive…" at bounding box center [215, 143] width 391 height 252
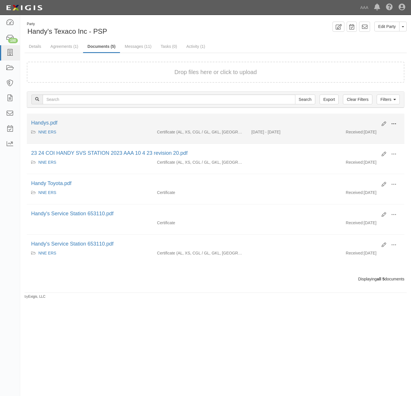
click at [395, 122] on span at bounding box center [393, 123] width 5 height 5
click at [377, 133] on link "View" at bounding box center [366, 132] width 46 height 10
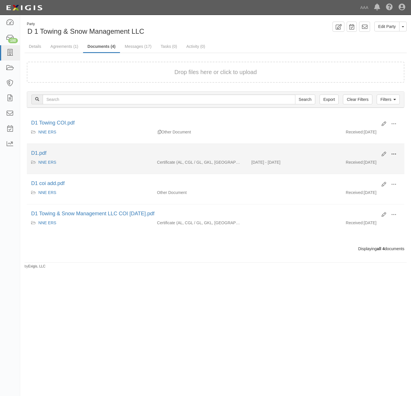
click at [395, 152] on span at bounding box center [393, 154] width 5 height 5
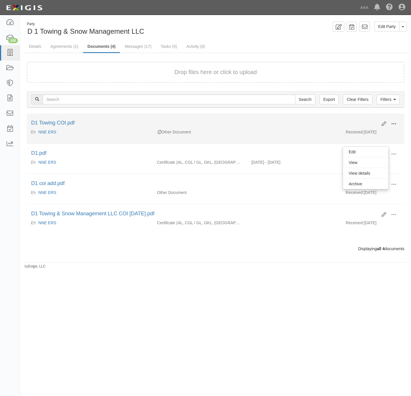
drag, startPoint x: 397, startPoint y: 120, endPoint x: 390, endPoint y: 126, distance: 9.0
click at [397, 121] on button at bounding box center [393, 124] width 13 height 10
click at [370, 129] on link "View" at bounding box center [366, 132] width 46 height 10
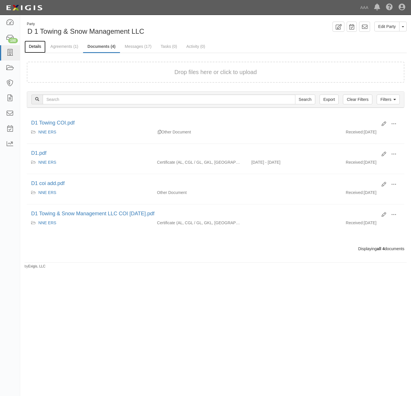
click at [40, 44] on link "Details" at bounding box center [35, 47] width 21 height 12
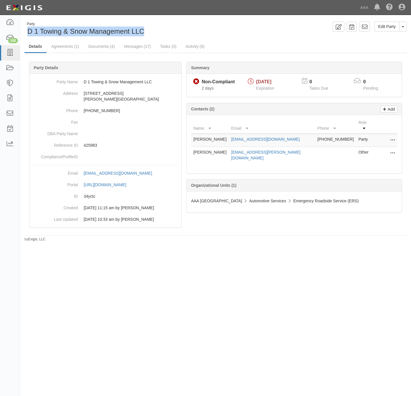
drag, startPoint x: 150, startPoint y: 31, endPoint x: 25, endPoint y: 34, distance: 124.5
click at [25, 34] on div "Party D 1 Towing & Snow Management LLC" at bounding box center [118, 29] width 187 height 15
copy span "D 1 Towing & Snow Management LLC"
drag, startPoint x: 271, startPoint y: 43, endPoint x: 274, endPoint y: 46, distance: 5.1
click at [272, 44] on ul "Details Agreements (1) Documents (4) Messages (17) Tasks (0) Activity (0)" at bounding box center [216, 47] width 382 height 12
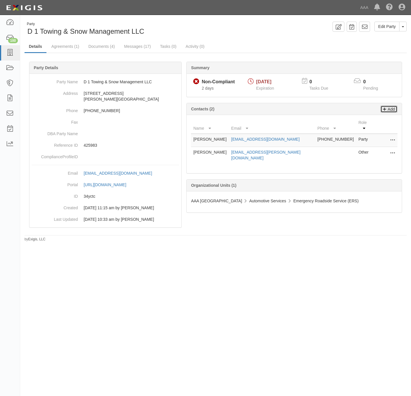
click at [386, 110] on p "Add" at bounding box center [390, 109] width 9 height 7
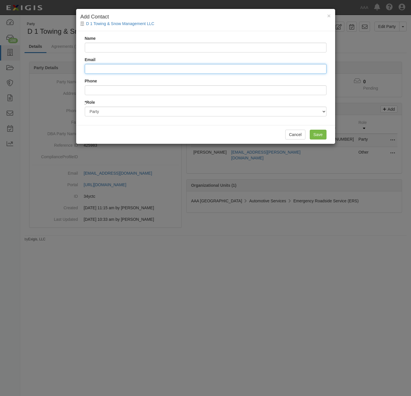
click at [145, 69] on input "Email" at bounding box center [206, 69] width 242 height 10
paste input "progressivecommercial@email.progressive.com"
type input "progressivecommercial@email.progressive.com"
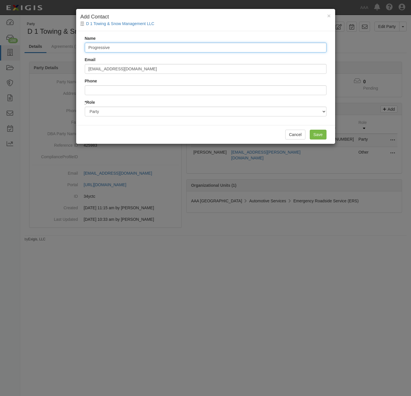
type input "Progressive"
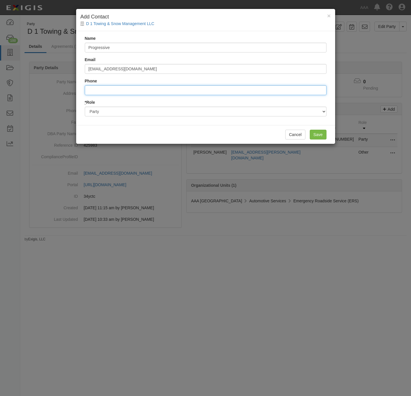
click at [163, 89] on input "Phone" at bounding box center [206, 90] width 242 height 10
type input "800.444.4487"
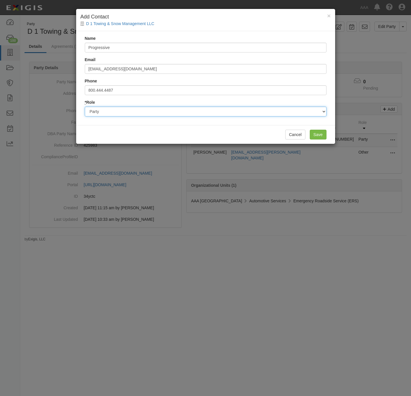
drag, startPoint x: 164, startPoint y: 109, endPoint x: 163, endPoint y: 118, distance: 8.7
click at [164, 110] on select "Party Broker Other" at bounding box center [206, 112] width 242 height 10
select select "Broker"
click at [85, 107] on select "Party Broker Other" at bounding box center [206, 112] width 242 height 10
click at [312, 132] on input "Save" at bounding box center [318, 135] width 17 height 10
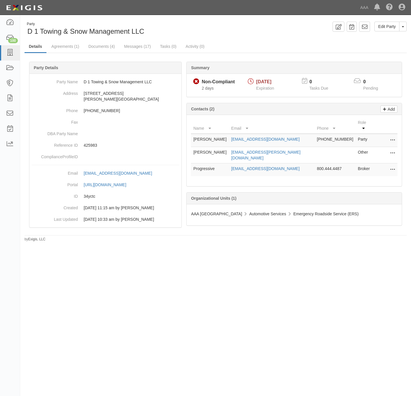
drag, startPoint x: 37, startPoint y: 323, endPoint x: 184, endPoint y: 98, distance: 269.1
click at [39, 320] on div "Party D 1 Towing & Snow Management LLC Edit Party Toggle Party Dropdown View Au…" at bounding box center [205, 195] width 411 height 357
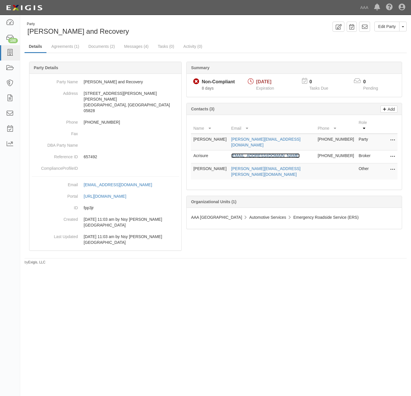
click at [253, 153] on link "[EMAIL_ADDRESS][DOMAIN_NAME]" at bounding box center [265, 155] width 68 height 5
drag, startPoint x: 119, startPoint y: 31, endPoint x: 25, endPoint y: 29, distance: 94.3
click at [25, 29] on div "Party [PERSON_NAME] and Recovery" at bounding box center [118, 29] width 187 height 15
copy span "[PERSON_NAME] and Recovery"
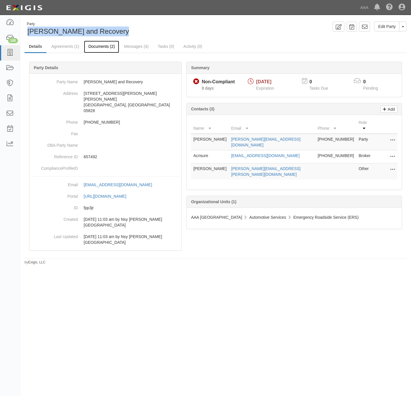
click at [99, 47] on link "Documents (2)" at bounding box center [101, 47] width 35 height 12
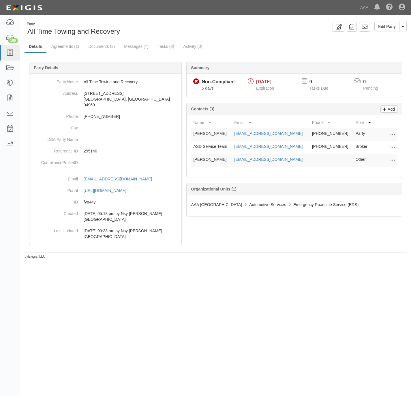
click at [269, 145] on td "[EMAIL_ADDRESS][DOMAIN_NAME]" at bounding box center [271, 147] width 78 height 13
click at [270, 146] on link "[EMAIL_ADDRESS][DOMAIN_NAME]" at bounding box center [268, 146] width 68 height 5
drag, startPoint x: 95, startPoint y: 31, endPoint x: 29, endPoint y: 31, distance: 66.3
click at [29, 31] on div "Party All Time Towing and Recovery" at bounding box center [118, 29] width 187 height 15
copy span "All Time Towing and Recovery"
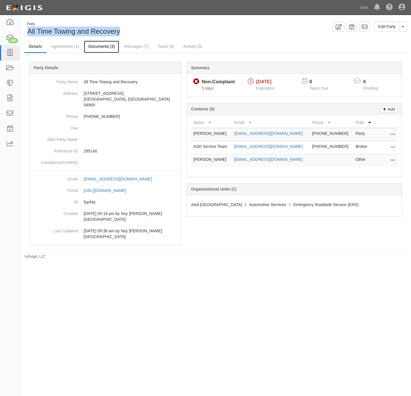
click at [102, 43] on link "Documents (3)" at bounding box center [101, 47] width 35 height 12
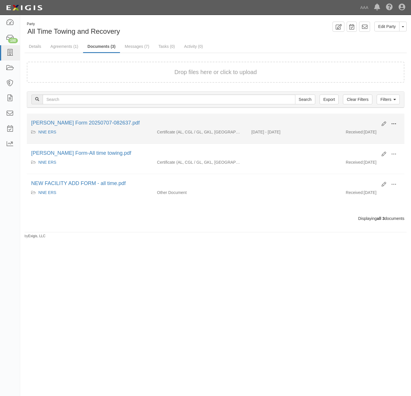
click at [394, 124] on span at bounding box center [393, 123] width 5 height 5
click at [357, 132] on link "View" at bounding box center [366, 132] width 46 height 10
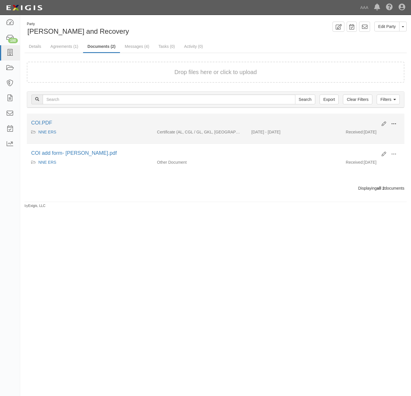
click at [394, 121] on button at bounding box center [393, 124] width 13 height 10
click at [357, 131] on link "View" at bounding box center [366, 132] width 46 height 10
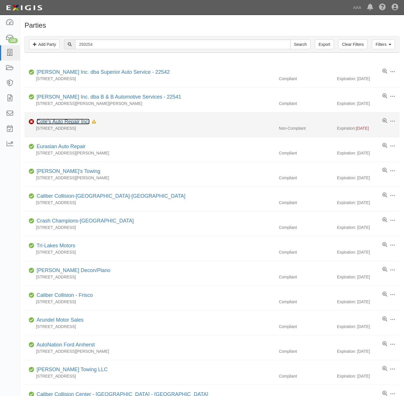
click at [60, 122] on link "Cote's Auto Repair Inc." at bounding box center [63, 122] width 53 height 6
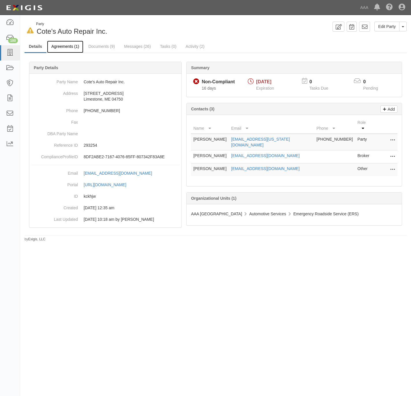
click at [57, 43] on link "Agreements (1)" at bounding box center [65, 47] width 36 height 12
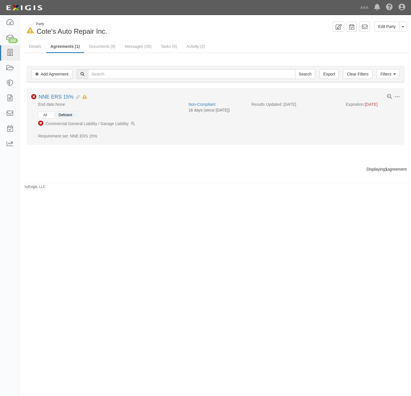
click at [46, 115] on button "All" at bounding box center [45, 114] width 12 height 5
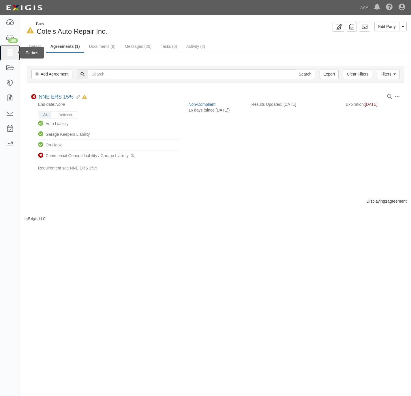
click at [7, 54] on icon at bounding box center [10, 53] width 8 height 7
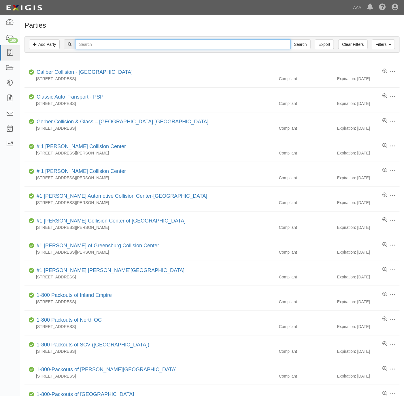
click at [79, 41] on input "text" at bounding box center [182, 44] width 215 height 10
click at [92, 48] on input "text" at bounding box center [182, 44] width 215 height 10
paste input "Super Tech Automotive LLC"
type input "Super Tech Automotive LLC"
click at [296, 44] on input "Search" at bounding box center [301, 44] width 20 height 10
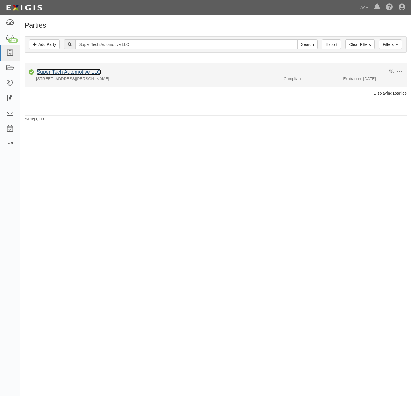
click at [61, 74] on link "Super Tech Automotive LLC" at bounding box center [69, 72] width 64 height 6
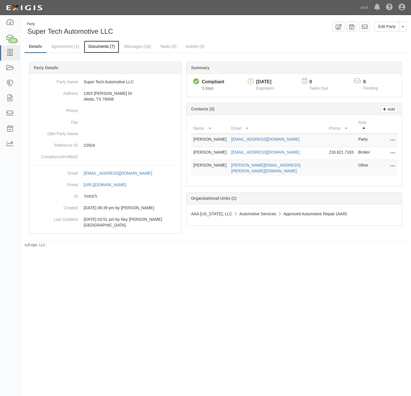
click at [100, 44] on link "Documents (7)" at bounding box center [101, 47] width 35 height 12
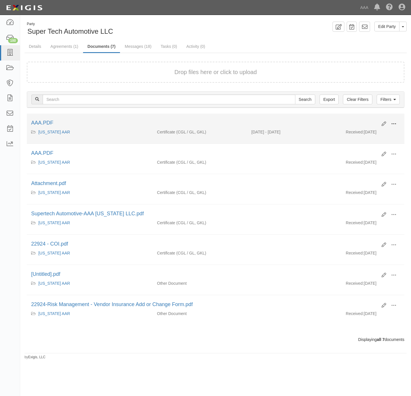
click at [393, 123] on span at bounding box center [393, 123] width 5 height 5
click at [372, 131] on link "View" at bounding box center [366, 132] width 46 height 10
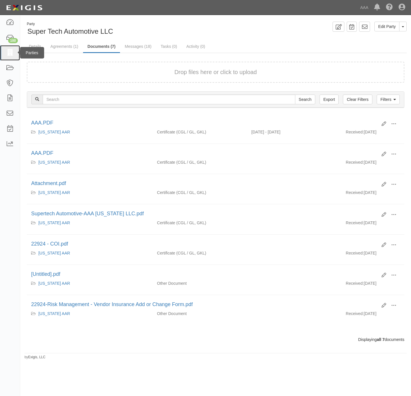
click at [15, 50] on link at bounding box center [10, 52] width 20 height 15
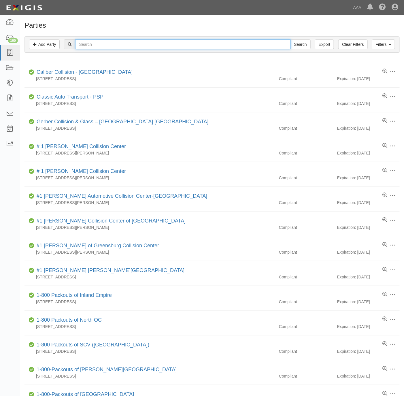
click at [110, 43] on input "text" at bounding box center [182, 44] width 215 height 10
paste input "Brandon Tomes Subaru"
type input "Brandon Tomes Subaru"
click at [299, 44] on input "Search" at bounding box center [301, 44] width 20 height 10
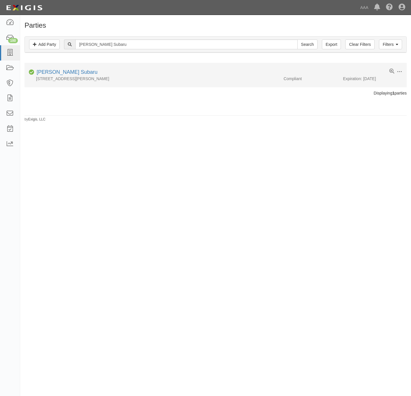
click at [63, 69] on div "[PERSON_NAME] Subaru" at bounding box center [65, 72] width 63 height 7
click at [75, 73] on link "[PERSON_NAME] Subaru" at bounding box center [67, 72] width 61 height 6
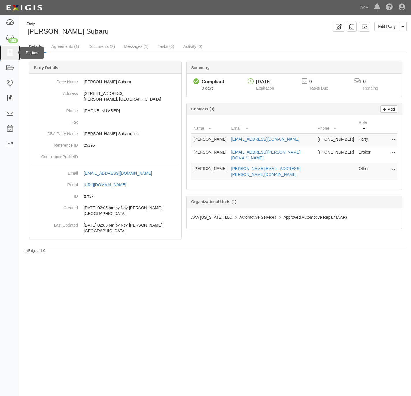
click at [16, 51] on link at bounding box center [10, 52] width 20 height 15
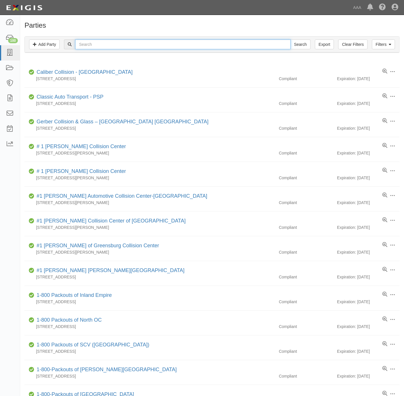
click at [92, 44] on input "text" at bounding box center [182, 44] width 215 height 10
paste input "Bayview BP"
type input "Bayview BP"
click at [291, 39] on input "Search" at bounding box center [301, 44] width 20 height 10
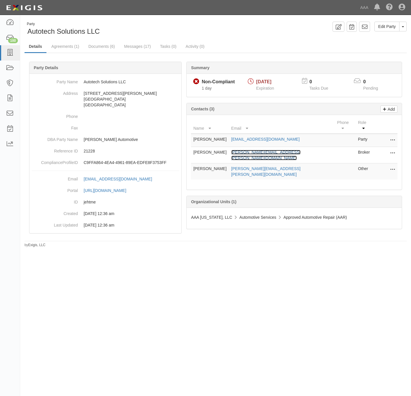
click at [262, 150] on link "[PERSON_NAME][EMAIL_ADDRESS][PERSON_NAME][DOMAIN_NAME]" at bounding box center [265, 155] width 69 height 10
drag, startPoint x: 101, startPoint y: 31, endPoint x: 26, endPoint y: 33, distance: 75.3
click at [26, 33] on div "Party Autotech Solutions LLC" at bounding box center [118, 29] width 187 height 15
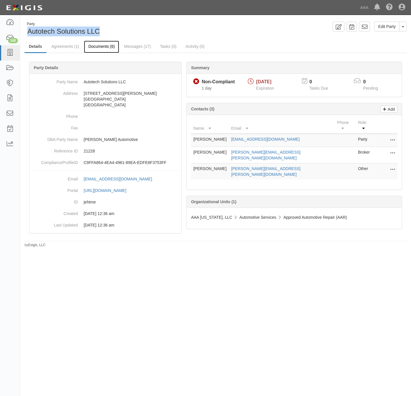
click at [103, 44] on link "Documents (6)" at bounding box center [101, 47] width 35 height 12
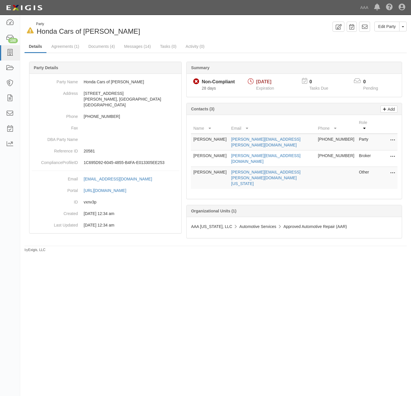
click at [44, 272] on div "In Default since 09/15/2025 Party Honda Cars of McKinney Edit Party Toggle Part…" at bounding box center [205, 195] width 411 height 357
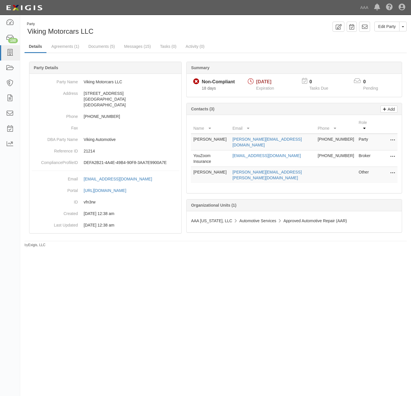
drag, startPoint x: 56, startPoint y: 272, endPoint x: 63, endPoint y: 254, distance: 18.9
click at [56, 272] on div "Party Viking Motorcars LLC Edit Party Toggle Party Dropdown View Audit Trail Ar…" at bounding box center [205, 195] width 411 height 357
click at [264, 153] on link "[EMAIL_ADDRESS][DOMAIN_NAME]" at bounding box center [266, 155] width 68 height 5
drag, startPoint x: 95, startPoint y: 31, endPoint x: 25, endPoint y: 35, distance: 70.4
click at [25, 35] on div "Party Viking Motorcars LLC" at bounding box center [118, 29] width 187 height 15
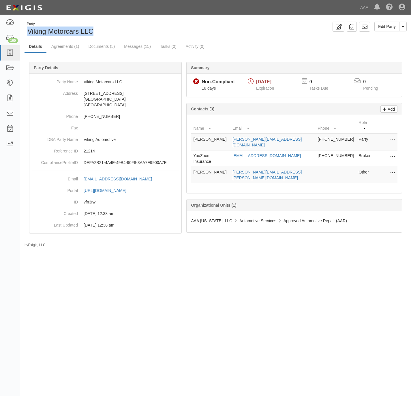
copy span "Viking Motorcars LLC"
click at [95, 46] on link "Documents (5)" at bounding box center [101, 47] width 35 height 12
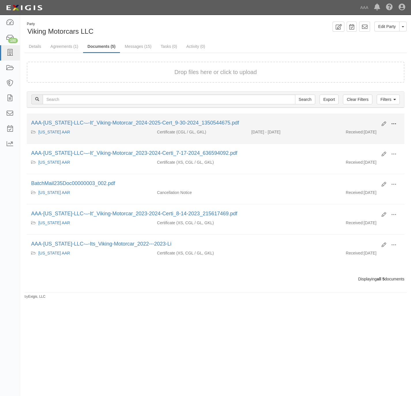
click at [393, 122] on span at bounding box center [393, 123] width 5 height 5
click at [361, 130] on link "View" at bounding box center [366, 132] width 46 height 10
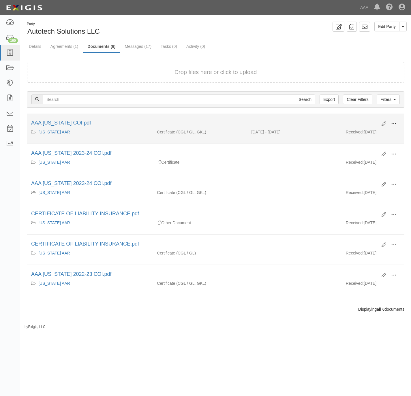
click at [398, 121] on button at bounding box center [393, 124] width 13 height 10
click at [370, 132] on link "View" at bounding box center [366, 132] width 46 height 10
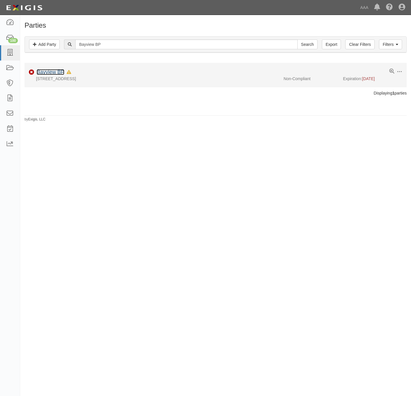
click at [43, 71] on link "Bayview BP" at bounding box center [51, 72] width 28 height 6
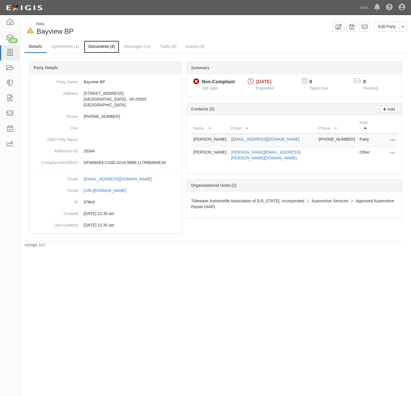
click at [95, 44] on link "Documents (4)" at bounding box center [101, 47] width 35 height 12
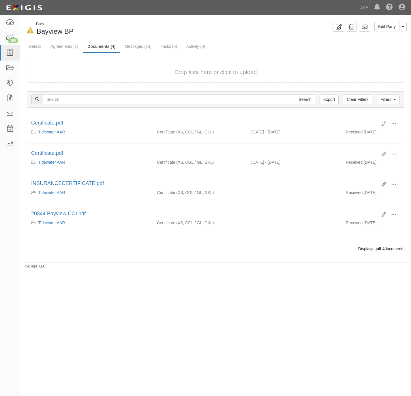
click at [133, 63] on form "Drop files here or click to upload" at bounding box center [215, 72] width 377 height 21
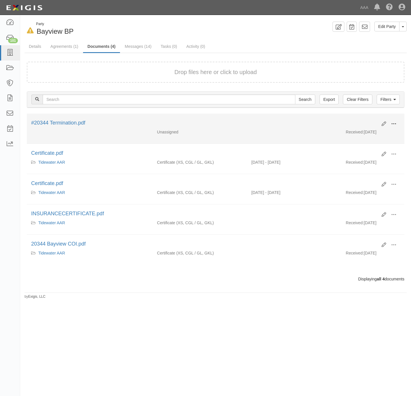
click at [389, 125] on button at bounding box center [393, 124] width 13 height 10
click at [367, 132] on link "View" at bounding box center [366, 132] width 46 height 10
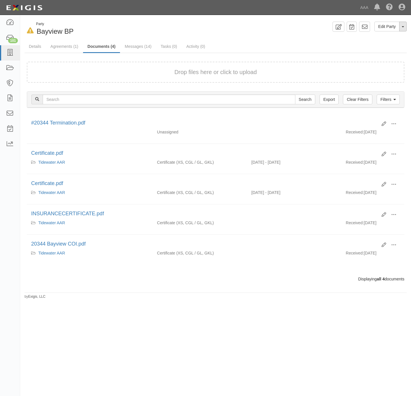
click at [401, 25] on button "Toggle Party Dropdown" at bounding box center [402, 27] width 7 height 10
click at [390, 44] on link "Archive Party" at bounding box center [384, 44] width 46 height 7
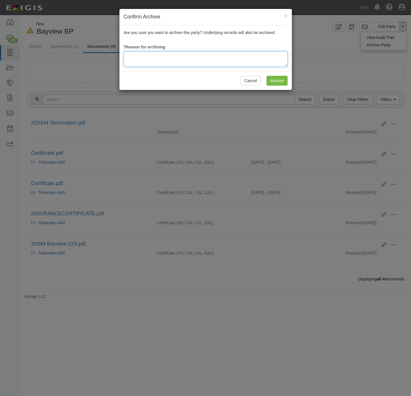
click at [193, 60] on textarea at bounding box center [206, 59] width 164 height 16
type textarea "Station Terminated; sold."
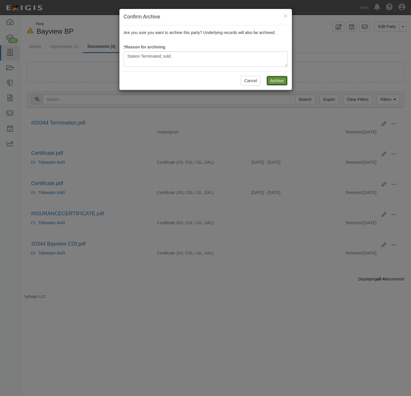
click at [280, 81] on input "Archive" at bounding box center [276, 81] width 21 height 10
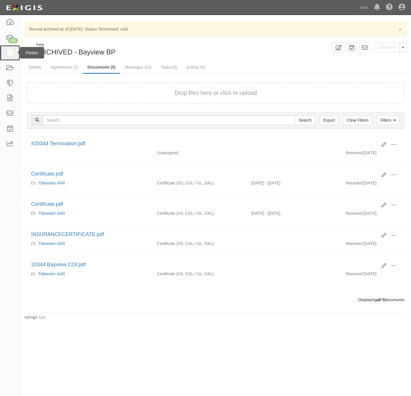
click at [12, 55] on icon at bounding box center [10, 53] width 8 height 7
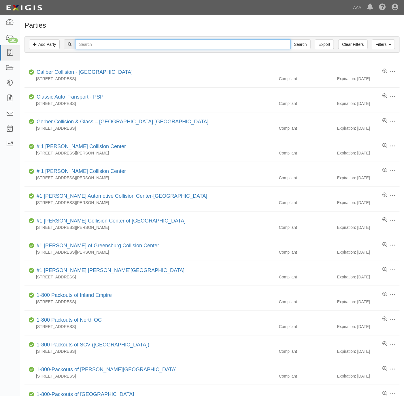
click at [116, 47] on input "text" at bounding box center [182, 44] width 215 height 10
paste input "631773"
type input "631773"
click at [299, 43] on input "Search" at bounding box center [301, 44] width 20 height 10
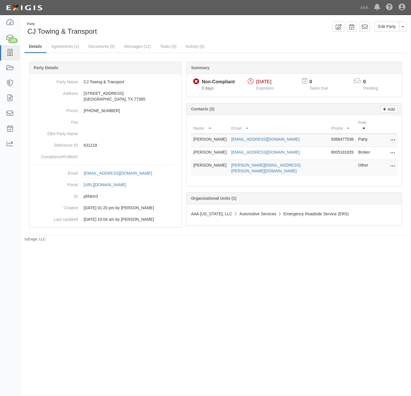
drag, startPoint x: 69, startPoint y: 288, endPoint x: 164, endPoint y: 204, distance: 126.0
click at [70, 286] on div "Party CJ Towing & Transport Edit Party Toggle Party Dropdown View Audit Trail A…" at bounding box center [205, 195] width 411 height 357
drag, startPoint x: 221, startPoint y: 161, endPoint x: 190, endPoint y: 165, distance: 31.4
click at [190, 165] on div "Name Email Phone Role [PERSON_NAME] [EMAIL_ADDRESS][DOMAIN_NAME] 9366477538 Par…" at bounding box center [293, 150] width 215 height 71
drag, startPoint x: 190, startPoint y: 165, endPoint x: 203, endPoint y: 168, distance: 12.8
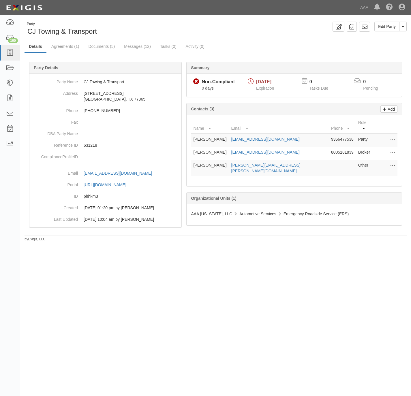
click at [202, 168] on td "[PERSON_NAME]" at bounding box center [210, 168] width 38 height 16
drag, startPoint x: 219, startPoint y: 161, endPoint x: 191, endPoint y: 164, distance: 27.8
click at [191, 164] on td "[PERSON_NAME]" at bounding box center [210, 168] width 38 height 16
drag, startPoint x: 191, startPoint y: 164, endPoint x: 196, endPoint y: 164, distance: 4.3
copy td "[PERSON_NAME]"
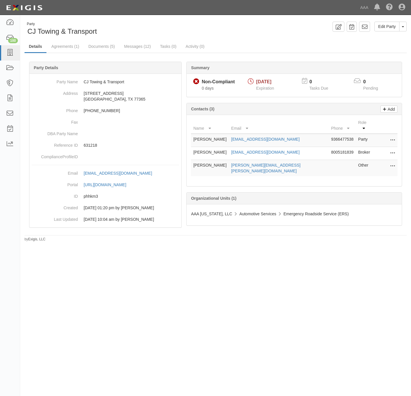
click at [94, 289] on div "Party CJ Towing & Transport Edit Party Toggle Party Dropdown View Audit Trail A…" at bounding box center [205, 195] width 411 height 357
click at [251, 150] on link "[EMAIL_ADDRESS][DOMAIN_NAME]" at bounding box center [265, 152] width 68 height 5
drag, startPoint x: 105, startPoint y: 30, endPoint x: 26, endPoint y: 29, distance: 78.4
click at [26, 29] on div "Party CJ Towing & Transport" at bounding box center [118, 29] width 187 height 15
copy span "CJ Towing & Transport"
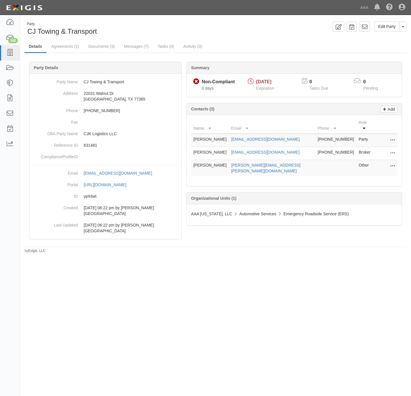
click at [232, 23] on div "Edit Party Toggle Party Dropdown View Audit Trail Archive Party Send Message Ad…" at bounding box center [313, 27] width 195 height 10
click at [102, 44] on link "Documents (3)" at bounding box center [101, 47] width 35 height 12
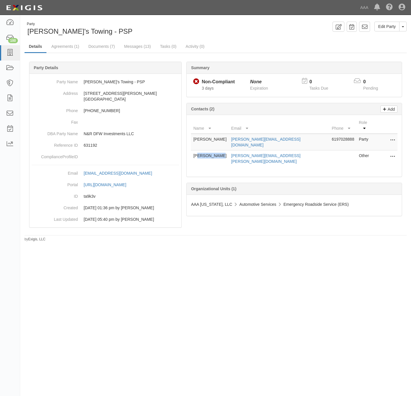
drag, startPoint x: 217, startPoint y: 146, endPoint x: 197, endPoint y: 149, distance: 20.2
click at [197, 150] on td "[PERSON_NAME]" at bounding box center [210, 158] width 38 height 16
drag, startPoint x: 197, startPoint y: 149, endPoint x: 222, endPoint y: 152, distance: 24.4
click at [223, 151] on td "[PERSON_NAME]" at bounding box center [210, 158] width 38 height 16
drag, startPoint x: 218, startPoint y: 148, endPoint x: 190, endPoint y: 151, distance: 27.8
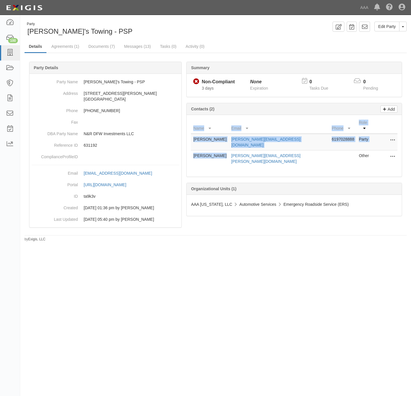
click at [190, 151] on div "Name Email Phone Role Nashwan Habib Nash@angelostowing.com 6197028888 Party Edi…" at bounding box center [293, 146] width 215 height 62
click at [221, 150] on td "Todd Williams" at bounding box center [210, 158] width 38 height 16
drag, startPoint x: 219, startPoint y: 149, endPoint x: 193, endPoint y: 149, distance: 25.7
click at [193, 150] on td "Todd Williams" at bounding box center [210, 158] width 38 height 16
copy td "Todd Williams"
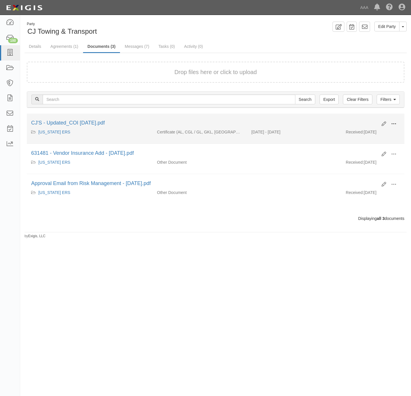
click at [393, 122] on span at bounding box center [393, 123] width 5 height 5
click at [360, 133] on link "View" at bounding box center [366, 132] width 46 height 10
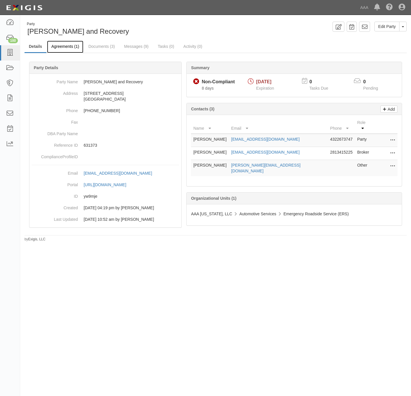
click at [69, 47] on link "Agreements (1)" at bounding box center [65, 47] width 36 height 12
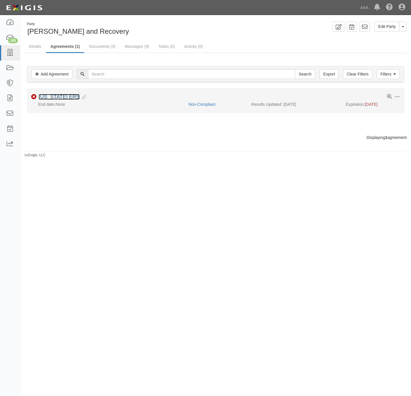
click at [54, 95] on link "Texas ERS" at bounding box center [59, 97] width 41 height 6
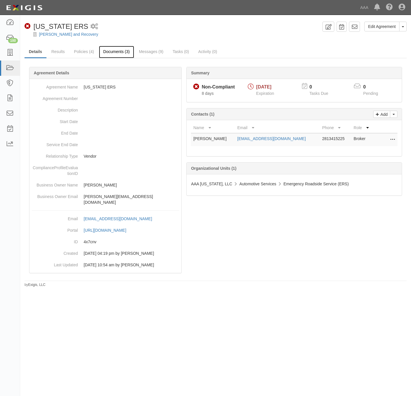
click at [111, 50] on link "Documents (3)" at bounding box center [116, 52] width 35 height 12
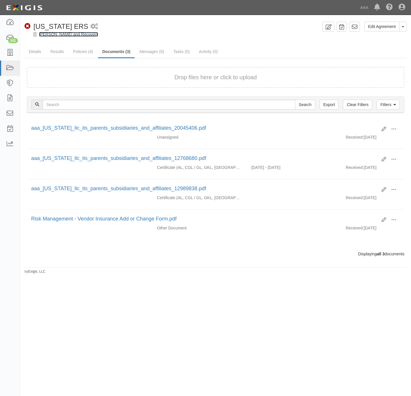
click at [53, 34] on link "[PERSON_NAME] and Recovery" at bounding box center [68, 34] width 59 height 5
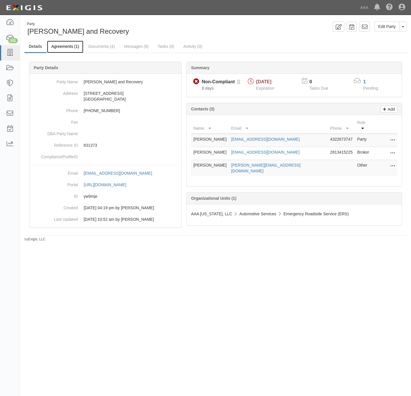
click at [58, 46] on link "Agreements (1)" at bounding box center [65, 47] width 36 height 12
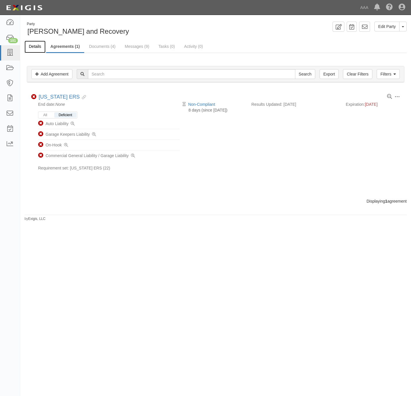
click at [34, 45] on link "Details" at bounding box center [35, 47] width 21 height 12
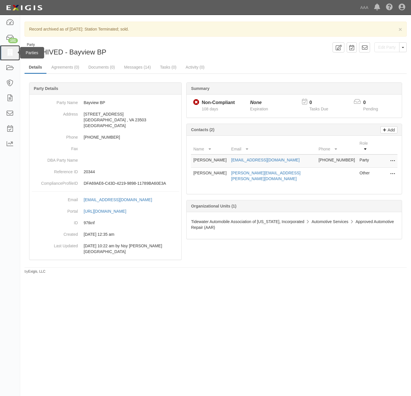
click at [9, 52] on icon at bounding box center [10, 53] width 8 height 7
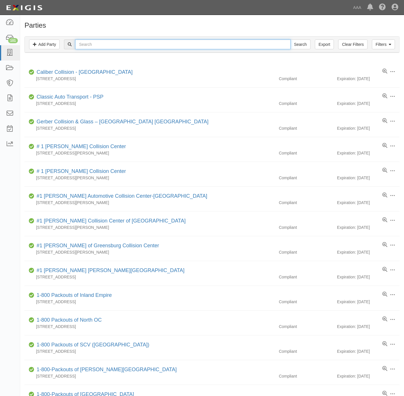
click at [82, 45] on input "text" at bounding box center [182, 44] width 215 height 10
paste input "Gator Towing"
type input "Gator Towing"
click at [297, 47] on input "Search" at bounding box center [301, 44] width 20 height 10
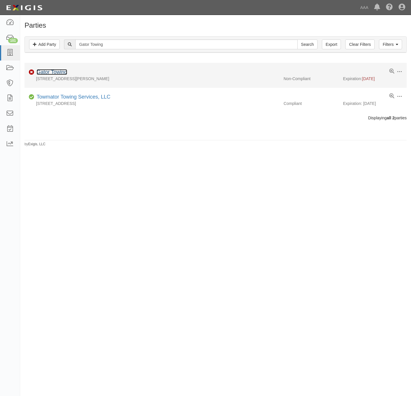
click at [56, 71] on link "Gator Towing" at bounding box center [52, 72] width 31 height 6
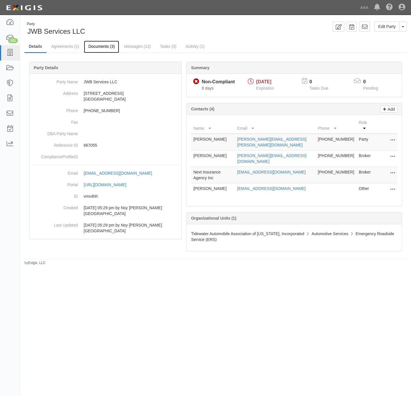
click at [97, 45] on link "Documents (3)" at bounding box center [101, 47] width 35 height 12
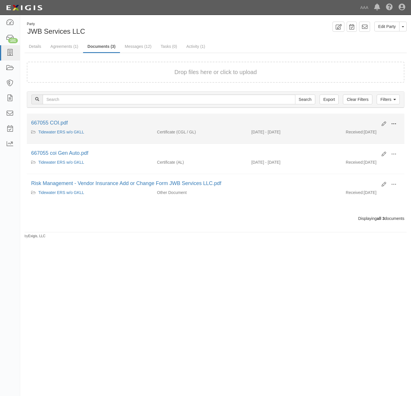
click at [392, 120] on button at bounding box center [393, 124] width 13 height 10
click at [363, 131] on link "View" at bounding box center [366, 132] width 46 height 10
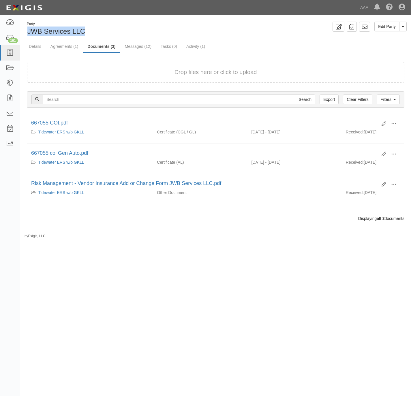
drag, startPoint x: 93, startPoint y: 31, endPoint x: 25, endPoint y: 30, distance: 68.3
click at [25, 30] on div "Party JWB Services LLC" at bounding box center [118, 29] width 187 height 15
copy span "JWB Services LLC"
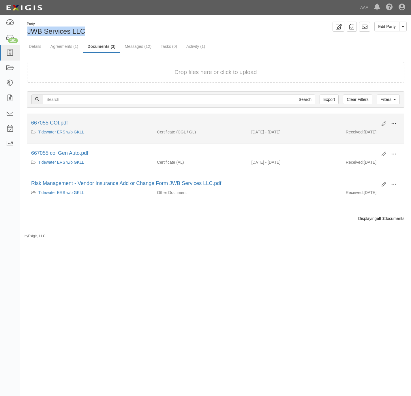
click at [394, 123] on span at bounding box center [393, 123] width 5 height 5
click at [375, 131] on link "View" at bounding box center [366, 132] width 46 height 10
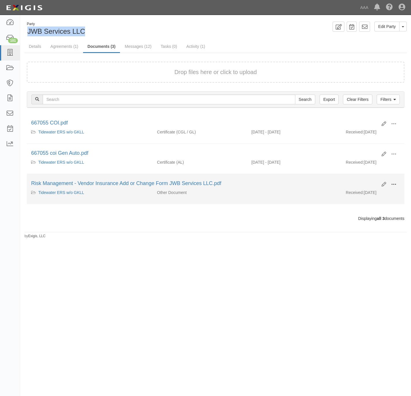
click at [389, 184] on button at bounding box center [393, 185] width 13 height 10
click at [370, 193] on link "View" at bounding box center [366, 193] width 46 height 10
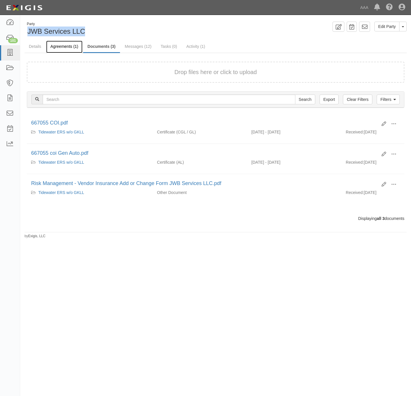
click at [62, 47] on link "Agreements (1)" at bounding box center [64, 47] width 36 height 12
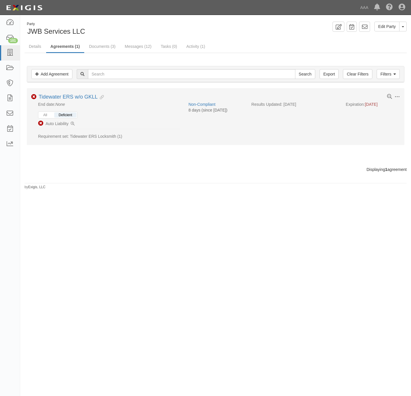
click at [69, 122] on li "Non-Compliant Auto Liability" at bounding box center [109, 123] width 142 height 11
click at [71, 123] on icon at bounding box center [73, 124] width 4 height 4
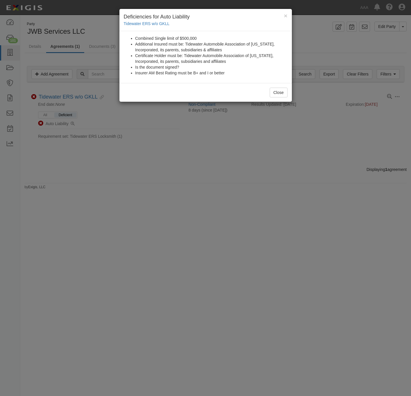
drag, startPoint x: 115, startPoint y: 178, endPoint x: 107, endPoint y: 166, distance: 13.8
click at [115, 178] on div "× Deficiencies for Auto Liability Tidewater ERS w/o GKLL Combined Single limit …" at bounding box center [205, 198] width 411 height 396
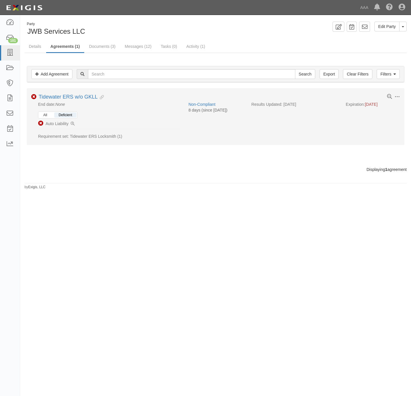
click at [46, 116] on button "All" at bounding box center [45, 114] width 12 height 5
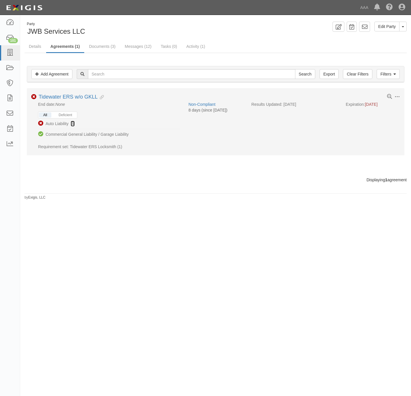
click at [71, 123] on icon at bounding box center [73, 124] width 4 height 4
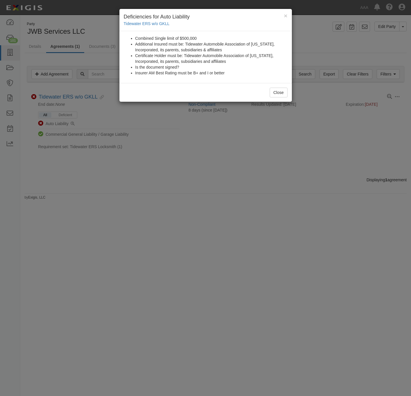
drag, startPoint x: 288, startPoint y: 279, endPoint x: 394, endPoint y: 235, distance: 114.1
click at [291, 277] on div "× Deficiencies for Auto Liability Tidewater ERS w/o GKLL Combined Single limit …" at bounding box center [205, 198] width 411 height 396
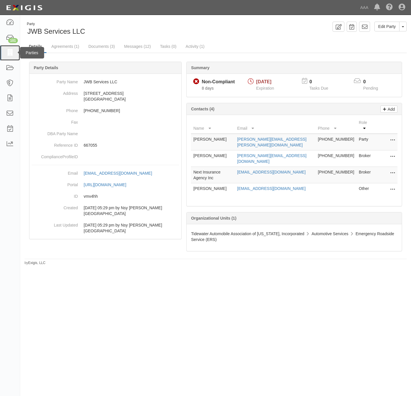
click at [10, 51] on icon at bounding box center [10, 53] width 8 height 7
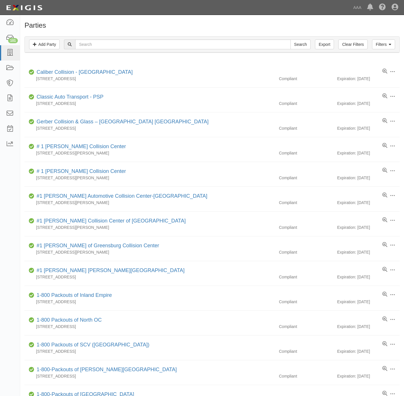
click at [90, 42] on input "text" at bounding box center [182, 44] width 215 height 10
type input "All Time Towing & Automotive"
click at [293, 42] on input "Search" at bounding box center [301, 44] width 20 height 10
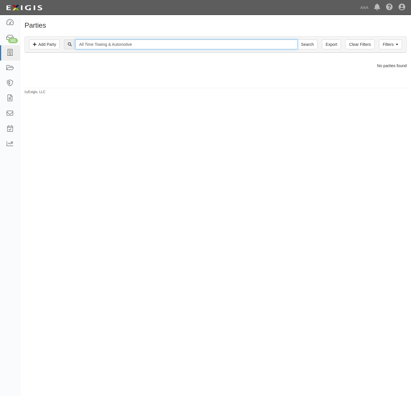
click at [125, 44] on input "All Time Towing & Automotive" at bounding box center [186, 44] width 222 height 10
type input "All Time Towing"
click at [297, 39] on input "Search" at bounding box center [307, 44] width 20 height 10
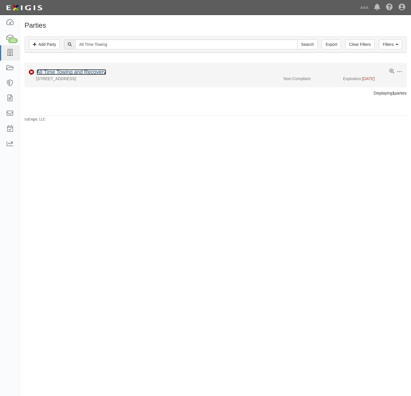
click at [69, 72] on link "All Time Towing and Recovery" at bounding box center [71, 72] width 69 height 6
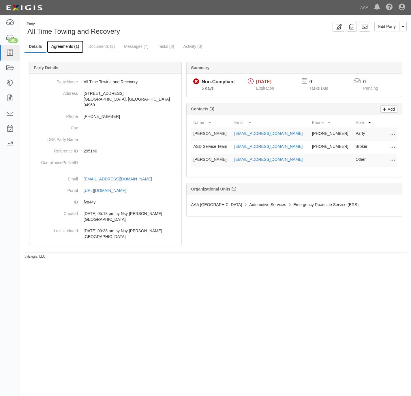
click at [60, 44] on link "Agreements (1)" at bounding box center [65, 47] width 36 height 12
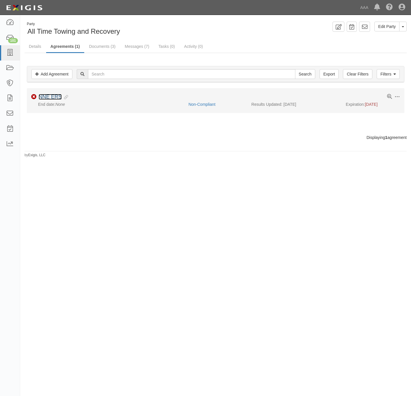
click at [46, 97] on link "NNE ERS" at bounding box center [50, 97] width 23 height 6
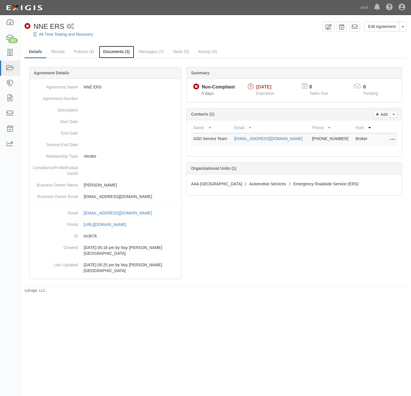
click at [112, 51] on link "Documents (3)" at bounding box center [116, 52] width 35 height 12
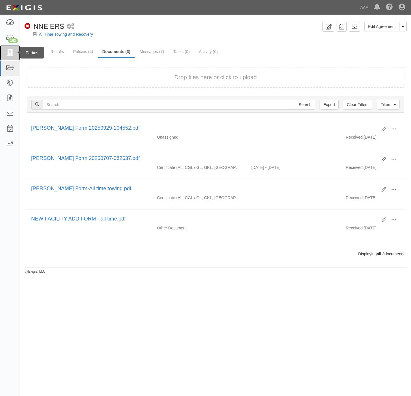
click at [11, 52] on icon at bounding box center [10, 53] width 8 height 7
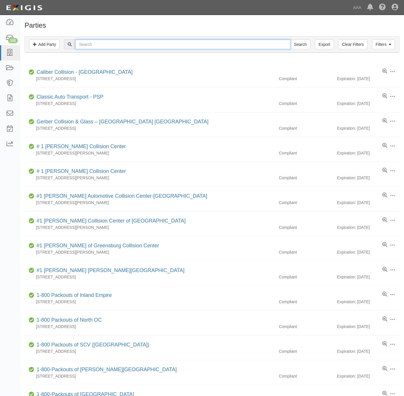
drag, startPoint x: 210, startPoint y: 40, endPoint x: 208, endPoint y: 42, distance: 3.1
click at [210, 41] on input "text" at bounding box center [182, 44] width 215 height 10
click at [206, 45] on input "text" at bounding box center [182, 44] width 215 height 10
paste input "Gator Towing"
type input "Gator Towing"
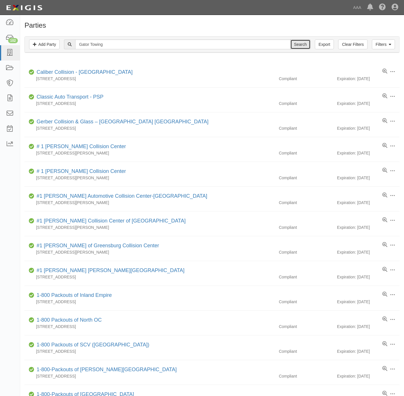
click at [296, 44] on input "Search" at bounding box center [301, 44] width 20 height 10
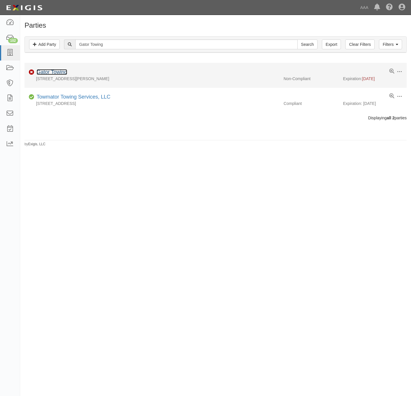
click at [51, 71] on link "Gator Towing" at bounding box center [52, 72] width 31 height 6
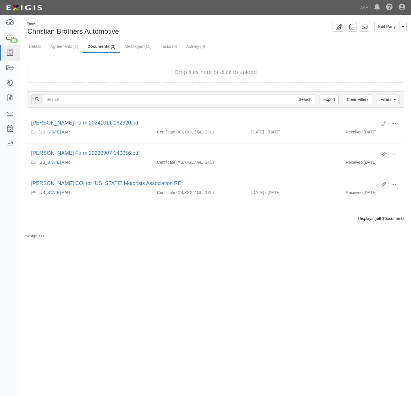
drag, startPoint x: 93, startPoint y: 286, endPoint x: 96, endPoint y: 274, distance: 12.4
click at [93, 285] on div "Party Christian Brothers Automotive Edit Party Toggle Party Dropdown View Audit…" at bounding box center [205, 195] width 411 height 357
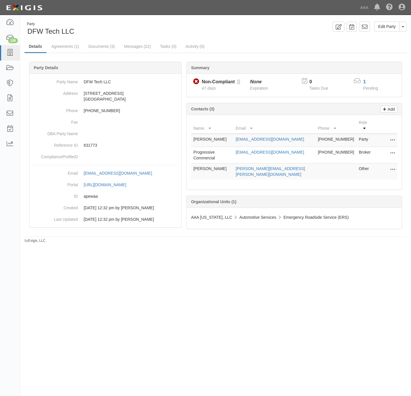
drag, startPoint x: 387, startPoint y: 172, endPoint x: 382, endPoint y: 172, distance: 4.0
click at [386, 172] on td "Edit Delete" at bounding box center [385, 171] width 23 height 16
click at [390, 173] on icon at bounding box center [392, 169] width 5 height 7
drag, startPoint x: 377, startPoint y: 171, endPoint x: 374, endPoint y: 172, distance: 3.8
click at [377, 171] on link "Edit" at bounding box center [372, 168] width 46 height 10
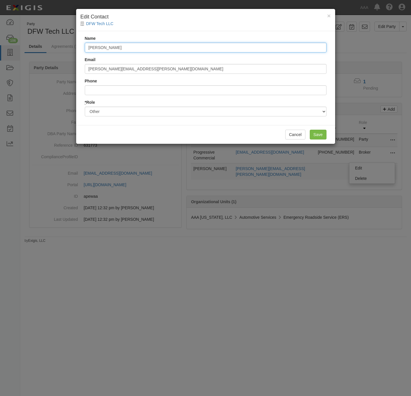
click at [115, 47] on input "[PERSON_NAME]" at bounding box center [206, 48] width 242 height 10
click at [114, 48] on input "[PERSON_NAME]" at bounding box center [206, 48] width 242 height 10
type input "Ramon Jackson"
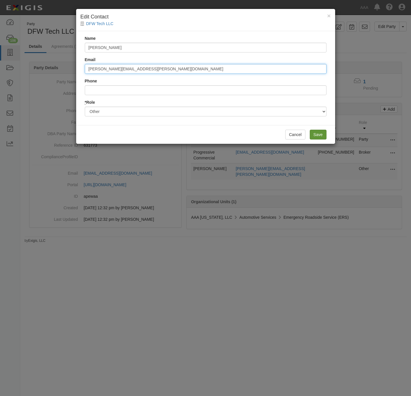
type input "jackson.ramon@ace.aaa.com"
click at [320, 133] on input "Save" at bounding box center [318, 135] width 17 height 10
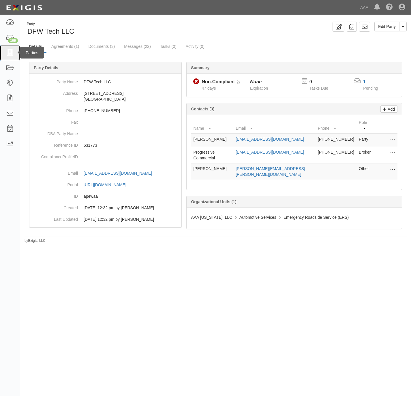
click at [5, 50] on link at bounding box center [10, 52] width 20 height 15
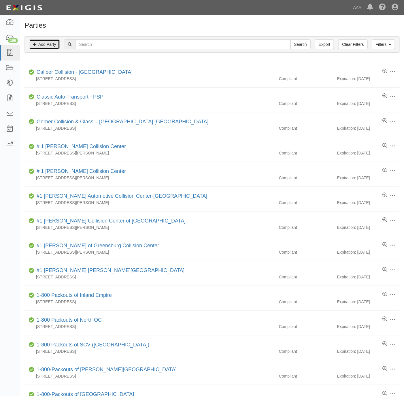
click at [50, 45] on link "Add Party" at bounding box center [44, 44] width 31 height 10
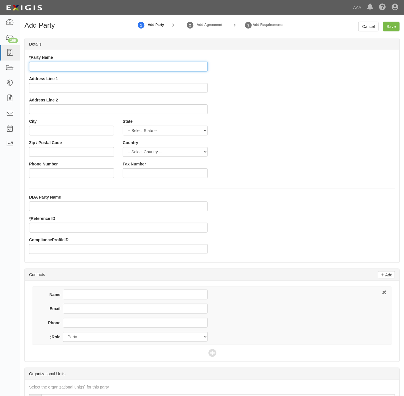
click at [163, 71] on input "* Party Name" at bounding box center [118, 67] width 179 height 10
paste input "AMERITOW, LLC"
type input "AMERITOW, LLC"
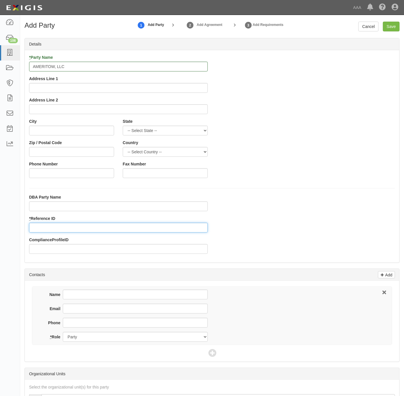
click at [56, 225] on input "* Reference ID" at bounding box center [118, 228] width 179 height 10
paste input "631176"
type input "631176"
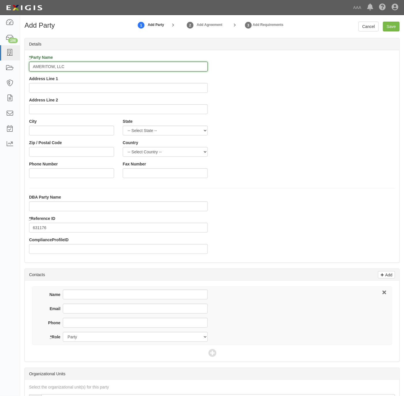
click at [37, 66] on input "AMERITOW, LLC" at bounding box center [118, 67] width 179 height 10
click at [37, 64] on input "AMERITOW, LLC" at bounding box center [118, 67] width 179 height 10
click at [43, 68] on input "AMERITOW, LLC" at bounding box center [118, 67] width 179 height 10
click at [43, 67] on input "AMERITOW, LLC" at bounding box center [118, 67] width 179 height 10
type input "Ameritow, LLC"
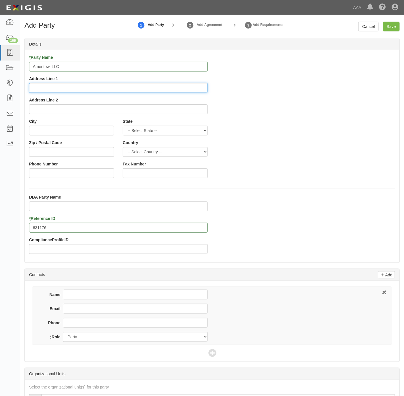
click at [83, 91] on input "Address Line 1" at bounding box center [118, 88] width 179 height 10
paste input "8035 E. R.L."
type input "8035 E. R.L. Thornton Hwy"
type input "Dallas"
select select "TX"
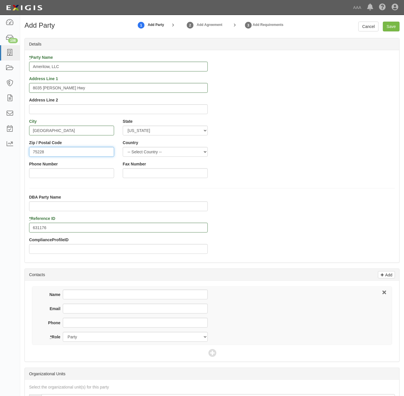
type input "75228"
click at [99, 178] on input "Phone Number" at bounding box center [71, 173] width 85 height 10
paste input "[PHONE_NUMBER]"
type input "[PHONE_NUMBER]"
click at [119, 326] on input "Phone" at bounding box center [135, 323] width 145 height 10
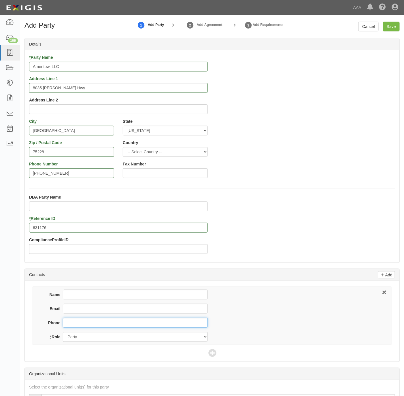
paste input "[PHONE_NUMBER]"
type input "[PHONE_NUMBER]"
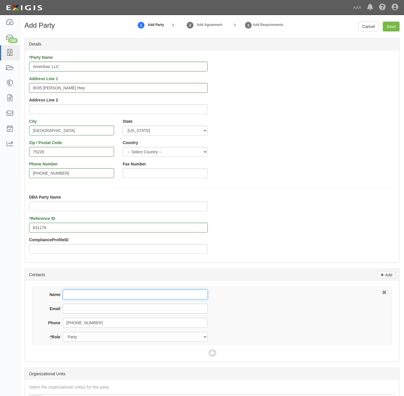
drag, startPoint x: 77, startPoint y: 293, endPoint x: 80, endPoint y: 291, distance: 3.6
click at [80, 292] on input "Name" at bounding box center [135, 295] width 145 height 10
type input "S"
click at [81, 295] on input "Name" at bounding box center [135, 295] width 145 height 10
type input "[PERSON_NAME]"
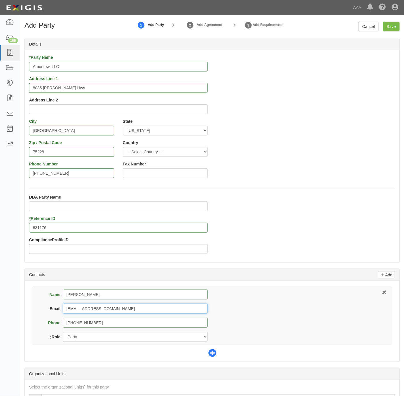
type input "[EMAIL_ADDRESS][DOMAIN_NAME]"
click at [210, 350] on icon at bounding box center [212, 353] width 8 height 8
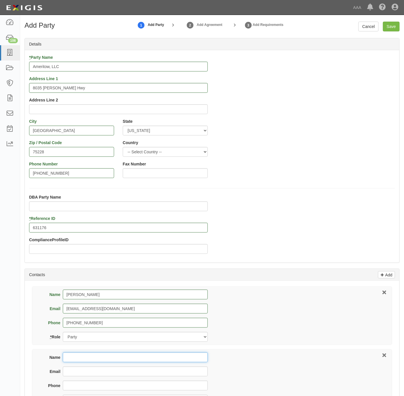
click at [103, 358] on input "Name" at bounding box center [135, 358] width 145 height 10
type input "Certificate Dept"
type input "[EMAIL_ADDRESS][DOMAIN_NAME]"
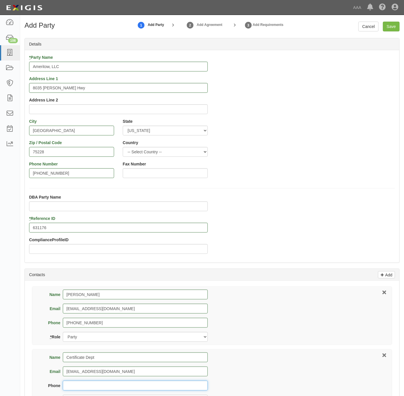
click at [133, 387] on input "Phone" at bounding box center [135, 386] width 145 height 10
paste input "[PHONE_NUMBER]"
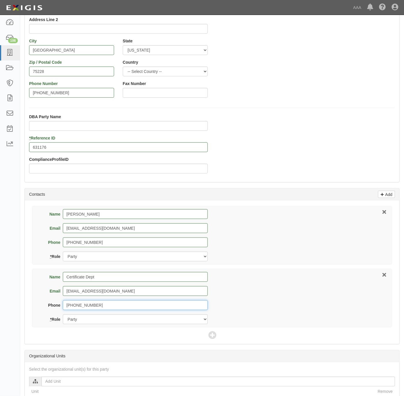
scroll to position [86, 0]
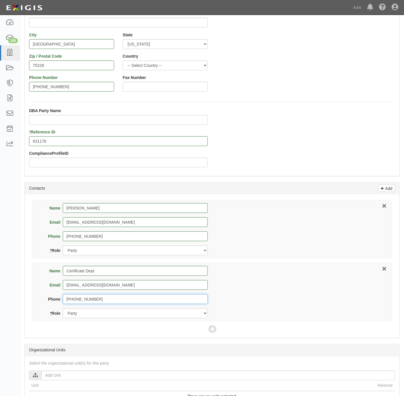
type input "[PHONE_NUMBER]"
click at [126, 318] on select "Party Broker Other" at bounding box center [135, 313] width 145 height 10
select select "Broker"
click at [63, 310] on select "Party Broker Other" at bounding box center [135, 313] width 145 height 10
click at [208, 328] on icon at bounding box center [212, 330] width 8 height 8
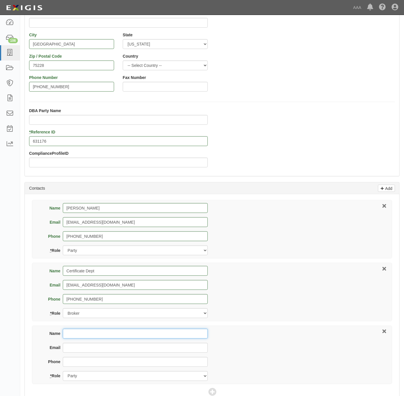
click at [105, 338] on input "Name" at bounding box center [135, 334] width 145 height 10
type input "[PERSON_NAME]"
type input "[PERSON_NAME][EMAIL_ADDRESS][PERSON_NAME][DOMAIN_NAME]"
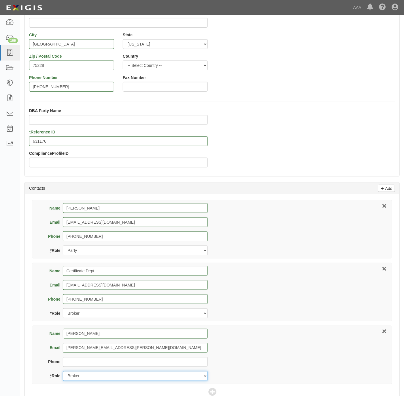
select select "Other"
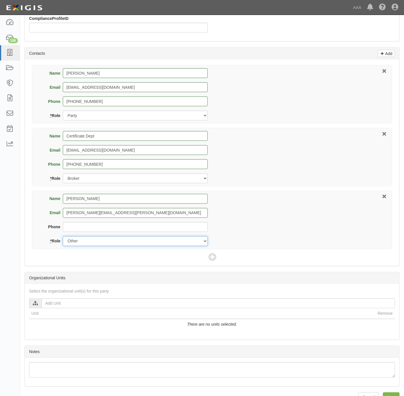
scroll to position [239, 0]
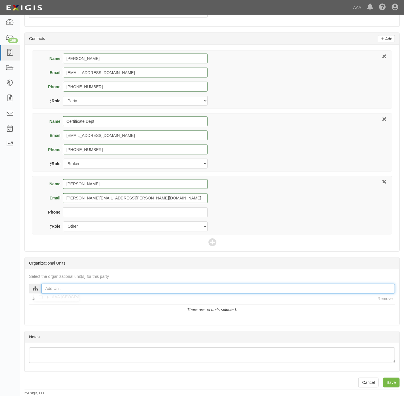
click at [49, 290] on input "text" at bounding box center [219, 289] width 354 height 10
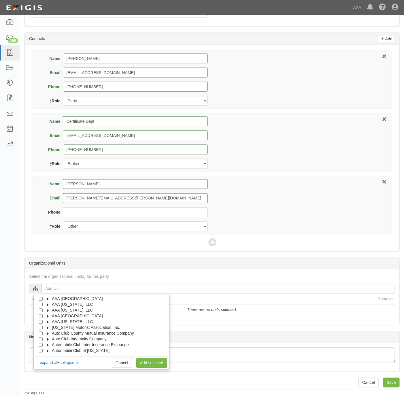
click at [67, 320] on span "AAA [US_STATE], LLC" at bounding box center [72, 322] width 41 height 5
click at [63, 325] on span "Automotive Services" at bounding box center [75, 327] width 37 height 5
drag, startPoint x: 49, startPoint y: 332, endPoint x: 54, endPoint y: 333, distance: 5.8
click at [49, 332] on div "Emergency Roadside Service (ERS)" at bounding box center [84, 334] width 78 height 6
click at [52, 333] on input "Emergency Roadside Service (ERS)" at bounding box center [51, 334] width 4 height 4
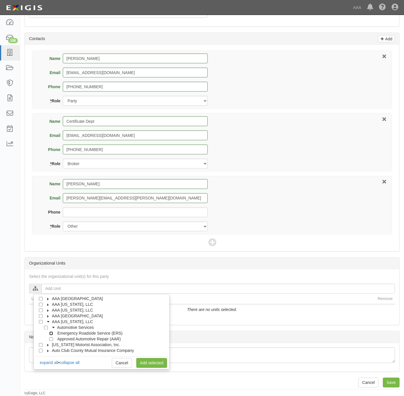
checkbox input "true"
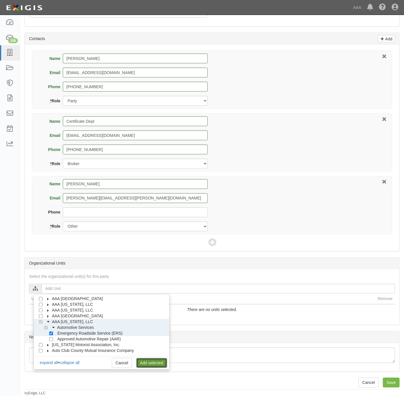
click at [147, 360] on link "Add selected" at bounding box center [151, 363] width 31 height 10
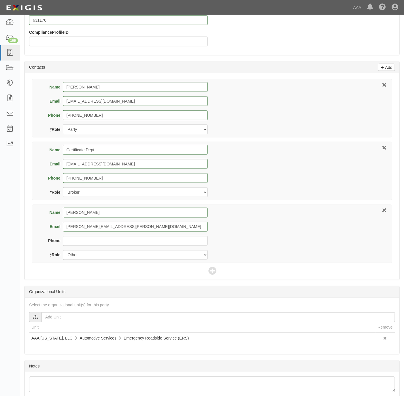
scroll to position [240, 0]
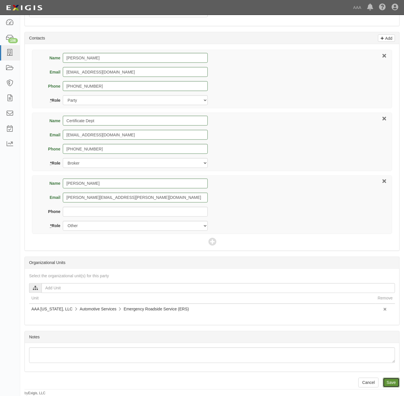
click at [389, 381] on input "Save" at bounding box center [391, 383] width 17 height 10
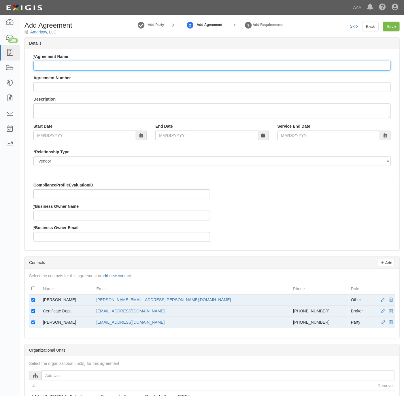
click at [86, 66] on input "* Agreement Name" at bounding box center [211, 66] width 357 height 10
type input "[US_STATE] ERS"
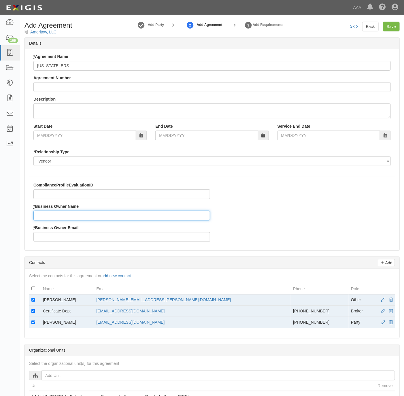
click at [96, 211] on input "* Business Owner Name" at bounding box center [121, 216] width 177 height 10
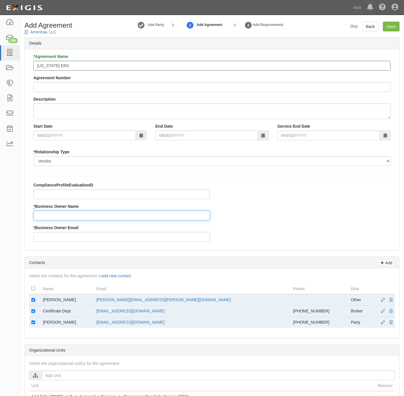
paste input "[PHONE_NUMBER]"
drag, startPoint x: 57, startPoint y: 303, endPoint x: 37, endPoint y: 304, distance: 20.3
click at [37, 304] on tr "[PERSON_NAME] [PERSON_NAME][EMAIL_ADDRESS][PERSON_NAME][DOMAIN_NAME] Other" at bounding box center [212, 300] width 366 height 12
copy tr "[PERSON_NAME]"
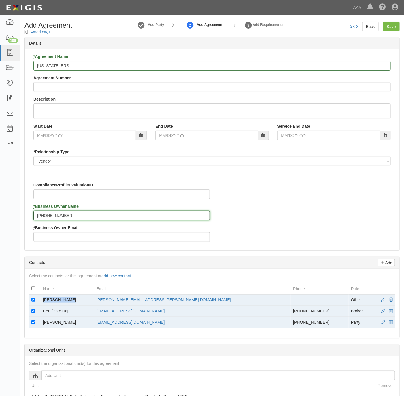
drag, startPoint x: 37, startPoint y: 304, endPoint x: 55, endPoint y: 218, distance: 88.4
click at [55, 217] on input "[PHONE_NUMBER]" at bounding box center [121, 216] width 177 height 10
paste input "[PERSON_NAME]"
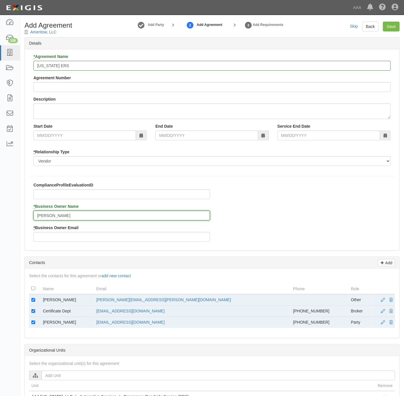
type input "[PERSON_NAME]"
drag, startPoint x: 176, startPoint y: 300, endPoint x: 120, endPoint y: 304, distance: 56.4
click at [120, 304] on tr "[PERSON_NAME] [PERSON_NAME][EMAIL_ADDRESS][PERSON_NAME][DOMAIN_NAME] Other" at bounding box center [212, 300] width 366 height 12
drag, startPoint x: 120, startPoint y: 304, endPoint x: 124, endPoint y: 300, distance: 5.5
copy tr "[PERSON_NAME][EMAIL_ADDRESS][PERSON_NAME][DOMAIN_NAME]"
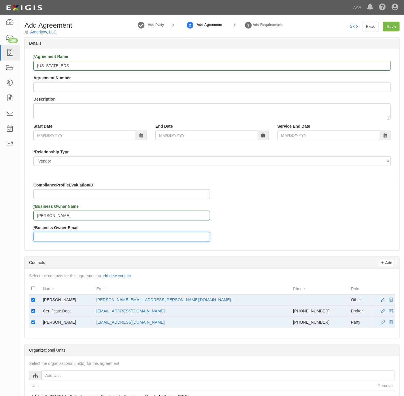
click at [76, 235] on input "* Business Owner Email" at bounding box center [121, 237] width 177 height 10
paste input "[PERSON_NAME][EMAIL_ADDRESS][PERSON_NAME][DOMAIN_NAME]"
type input "[PERSON_NAME][EMAIL_ADDRESS][PERSON_NAME][DOMAIN_NAME]"
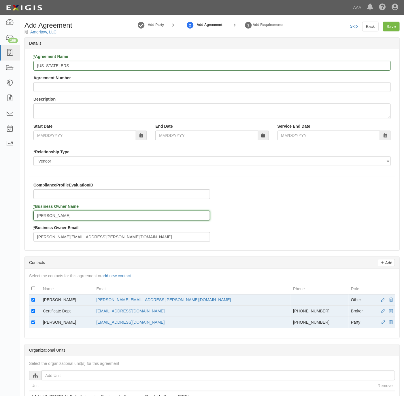
click at [42, 216] on input "[PERSON_NAME]" at bounding box center [121, 216] width 177 height 10
type input "[PERSON_NAME]"
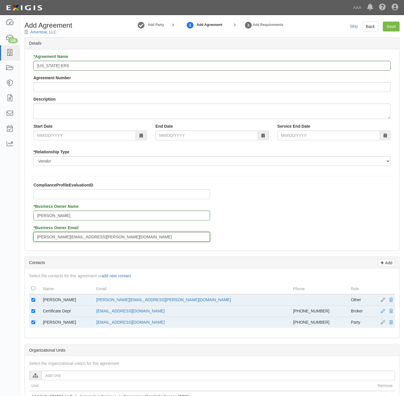
type input "[PERSON_NAME][EMAIL_ADDRESS][PERSON_NAME][DOMAIN_NAME]"
click at [38, 301] on td at bounding box center [35, 300] width 12 height 12
click at [33, 299] on td at bounding box center [35, 300] width 12 height 12
click at [30, 319] on td at bounding box center [35, 322] width 12 height 11
click at [32, 301] on input "checkbox" at bounding box center [33, 300] width 4 height 4
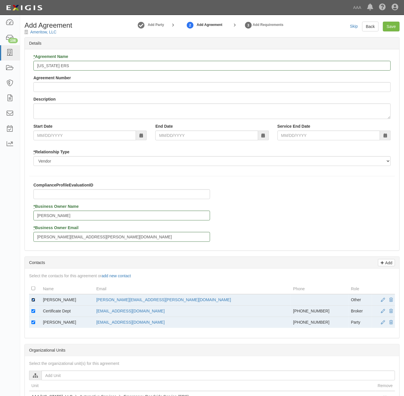
checkbox input "false"
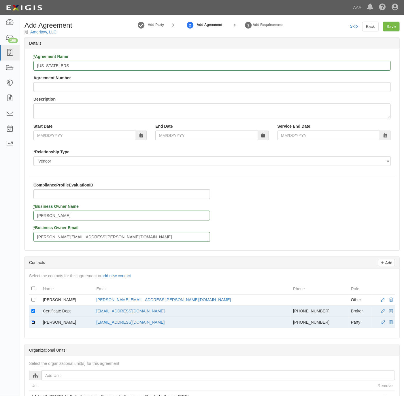
click at [31, 323] on input "checkbox" at bounding box center [33, 323] width 4 height 4
checkbox input "false"
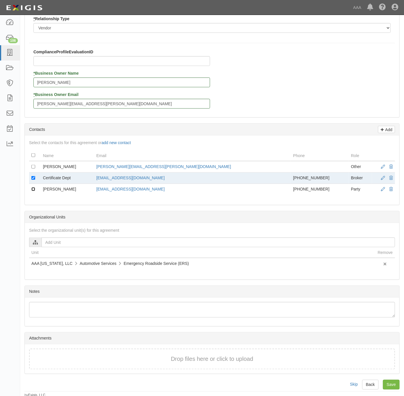
scroll to position [140, 0]
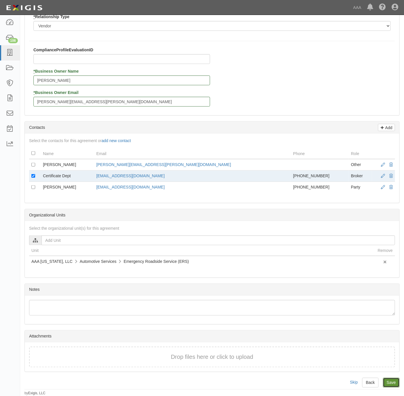
drag, startPoint x: 393, startPoint y: 382, endPoint x: 389, endPoint y: 380, distance: 4.0
click at [392, 381] on input "Save" at bounding box center [391, 383] width 17 height 10
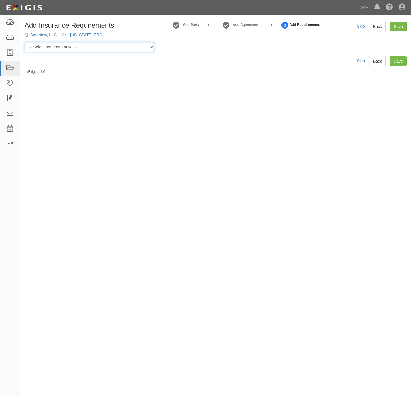
click at [103, 45] on select "-- Select requirement set -- AAA East Central AAR AAA East Central ERS AAA East…" at bounding box center [90, 47] width 130 height 10
select select "16664"
click at [25, 42] on select "-- Select requirement set -- AAA East Central AAR AAA East Central ERS AAA East…" at bounding box center [90, 47] width 130 height 10
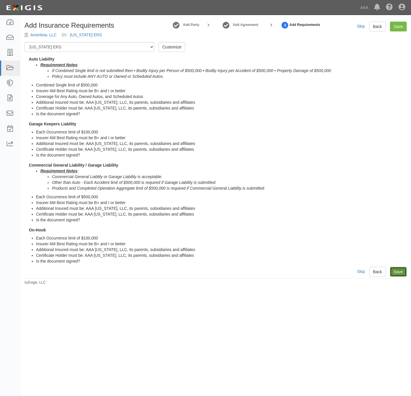
click at [402, 271] on link "Save" at bounding box center [398, 272] width 17 height 10
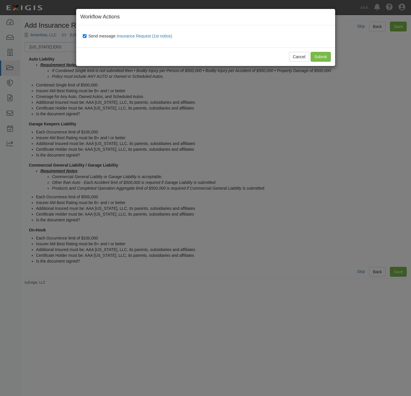
click at [98, 34] on span "Send message: Insurance Request (1st notice)" at bounding box center [131, 36] width 86 height 5
click at [86, 34] on input "Send message: Insurance Request (1st notice)" at bounding box center [85, 36] width 4 height 5
checkbox input "false"
drag, startPoint x: 325, startPoint y: 55, endPoint x: 257, endPoint y: 46, distance: 68.0
click at [324, 55] on input "Submit" at bounding box center [320, 57] width 20 height 10
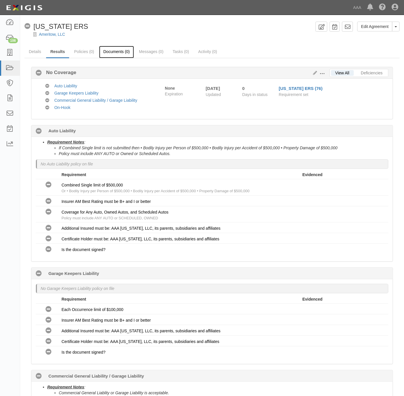
click at [115, 49] on link "Documents (0)" at bounding box center [116, 52] width 35 height 12
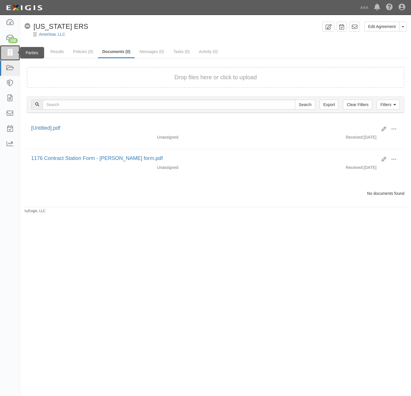
click at [8, 51] on icon at bounding box center [10, 53] width 8 height 7
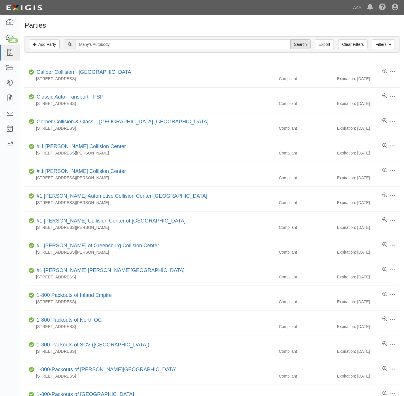
type input "Many's Autobody"
click at [298, 44] on input "Search" at bounding box center [301, 44] width 20 height 10
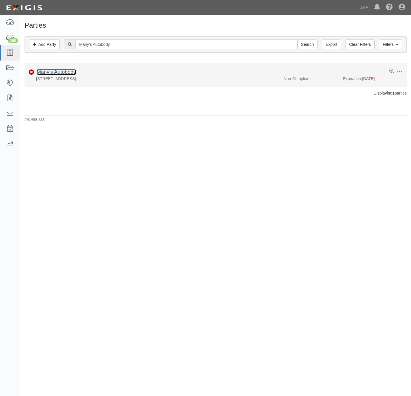
click at [68, 75] on link "Many's Autobody" at bounding box center [56, 72] width 39 height 6
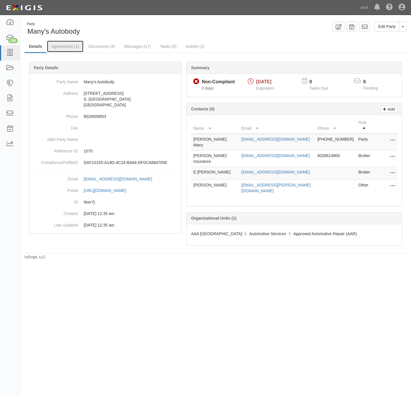
click at [61, 44] on link "Agreements (1)" at bounding box center [65, 47] width 36 height 12
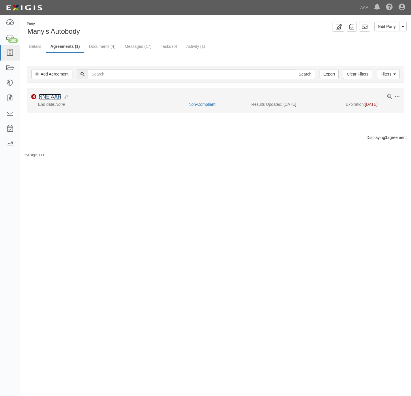
click at [44, 96] on link "NNE AAR" at bounding box center [50, 97] width 23 height 6
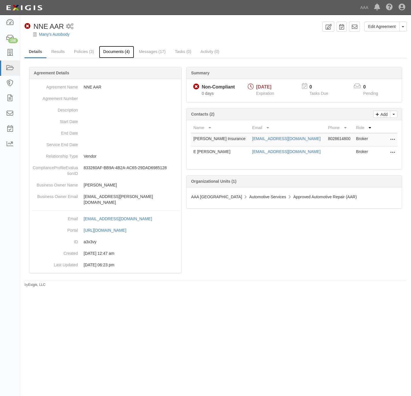
click at [106, 51] on link "Documents (4)" at bounding box center [116, 52] width 35 height 12
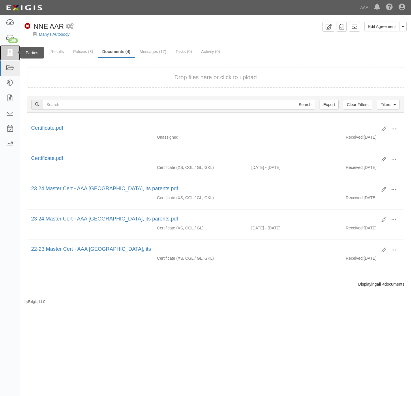
click at [16, 54] on link at bounding box center [10, 52] width 20 height 15
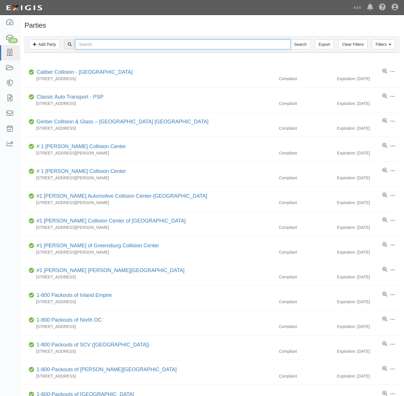
click at [200, 47] on input "text" at bounding box center [182, 44] width 215 height 10
type input "porsche"
click at [291, 39] on input "Search" at bounding box center [301, 44] width 20 height 10
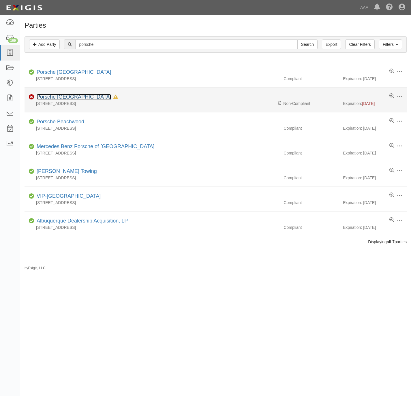
click at [55, 96] on link "Porsche [GEOGRAPHIC_DATA]" at bounding box center [74, 97] width 74 height 6
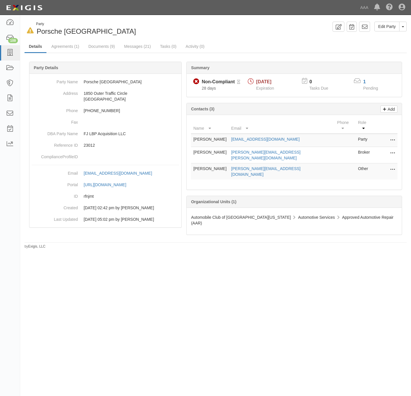
click at [366, 80] on div "1" at bounding box center [374, 82] width 22 height 7
click at [365, 81] on link "1" at bounding box center [364, 81] width 3 height 5
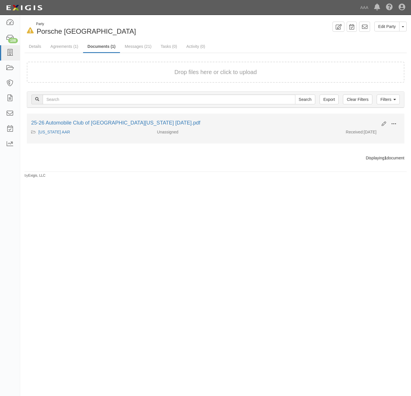
click at [397, 121] on button at bounding box center [393, 124] width 13 height 10
click at [374, 134] on link "View" at bounding box center [366, 132] width 46 height 10
